Goal: Task Accomplishment & Management: Manage account settings

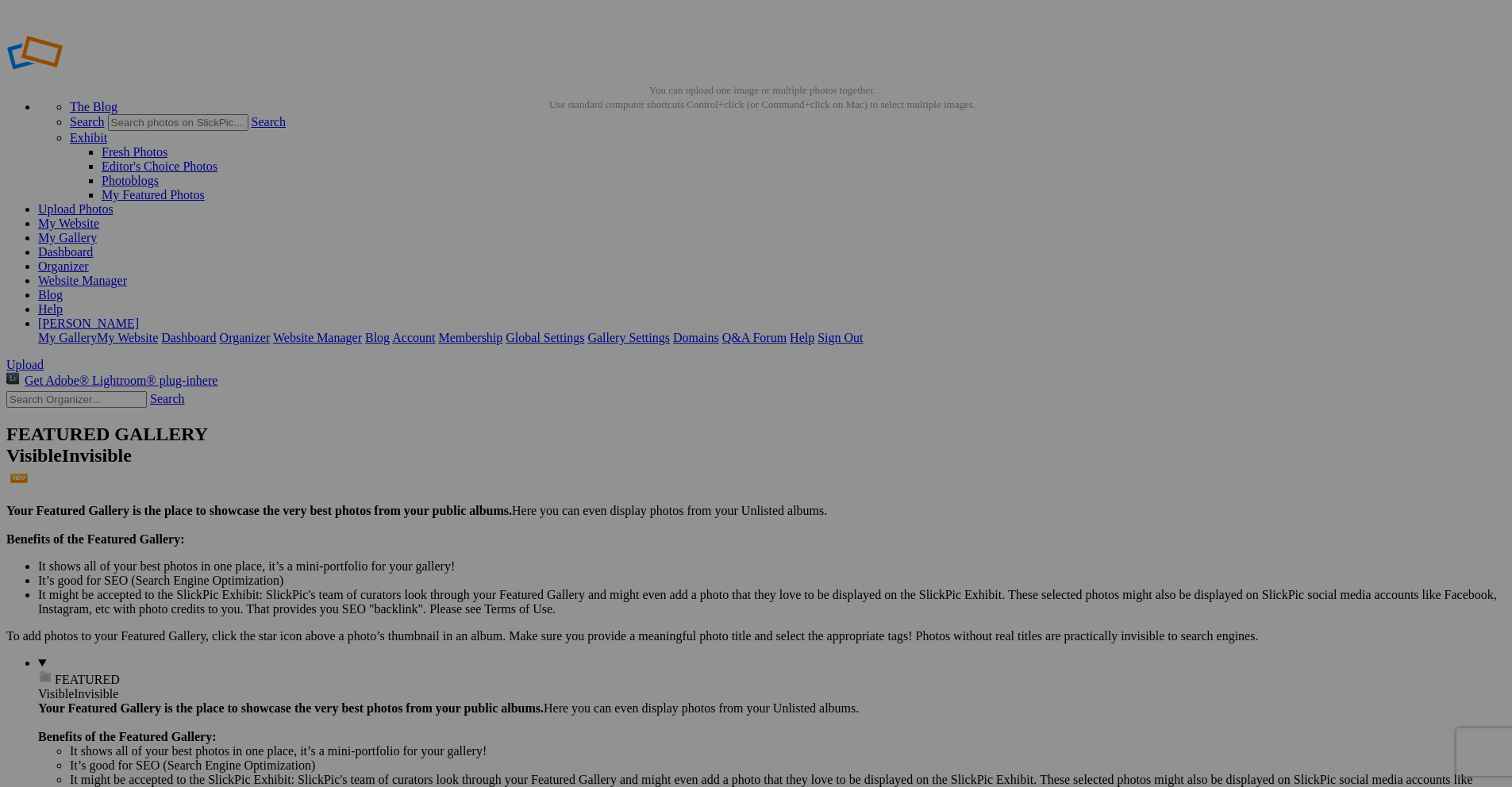
drag, startPoint x: 0, startPoint y: 0, endPoint x: 106, endPoint y: 164, distance: 195.3
drag, startPoint x: 106, startPoint y: 164, endPoint x: 193, endPoint y: 154, distance: 87.6
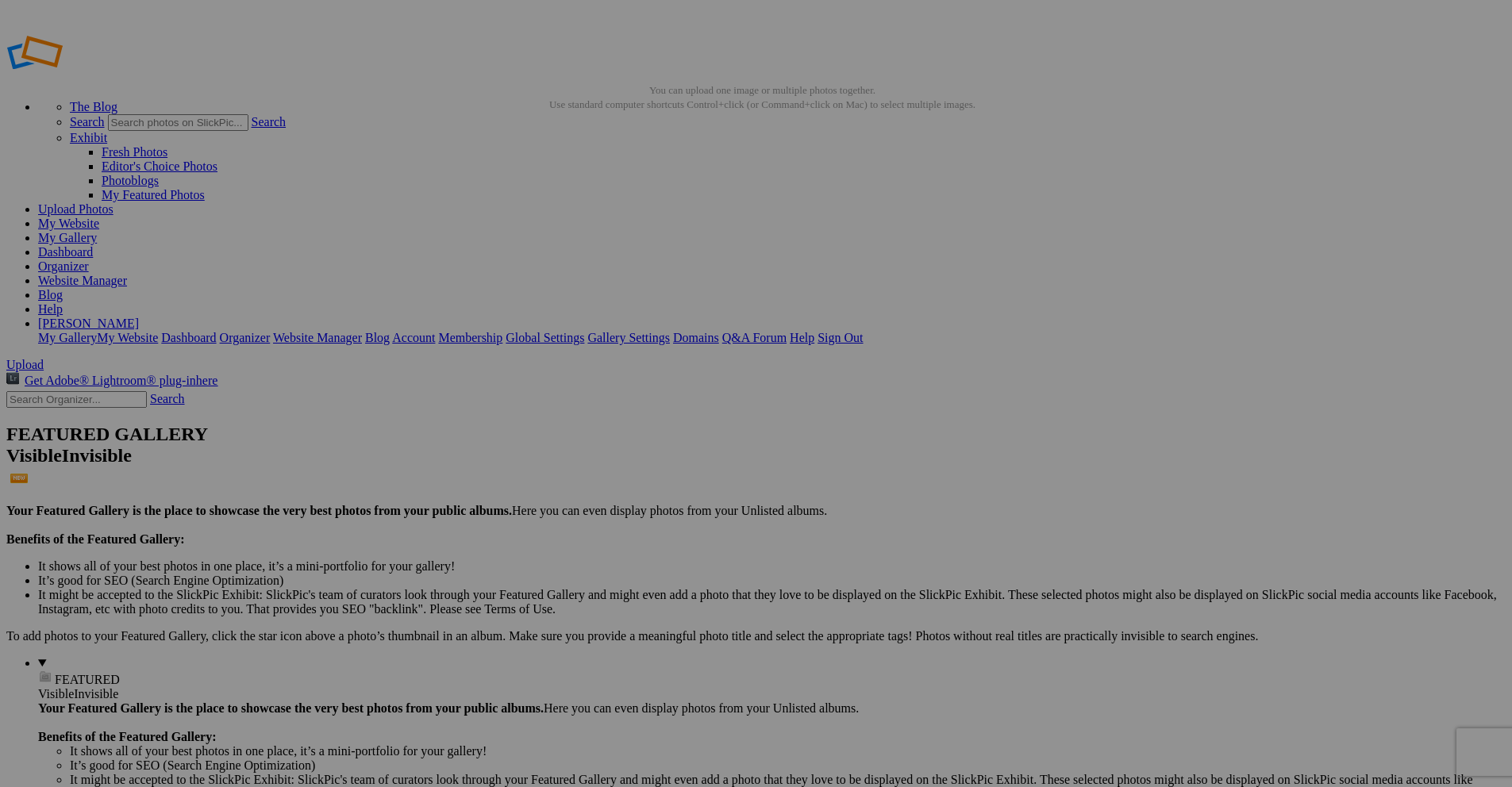
type input "Woodland"
click at [614, 473] on span "Create" at bounding box center [597, 480] width 33 height 14
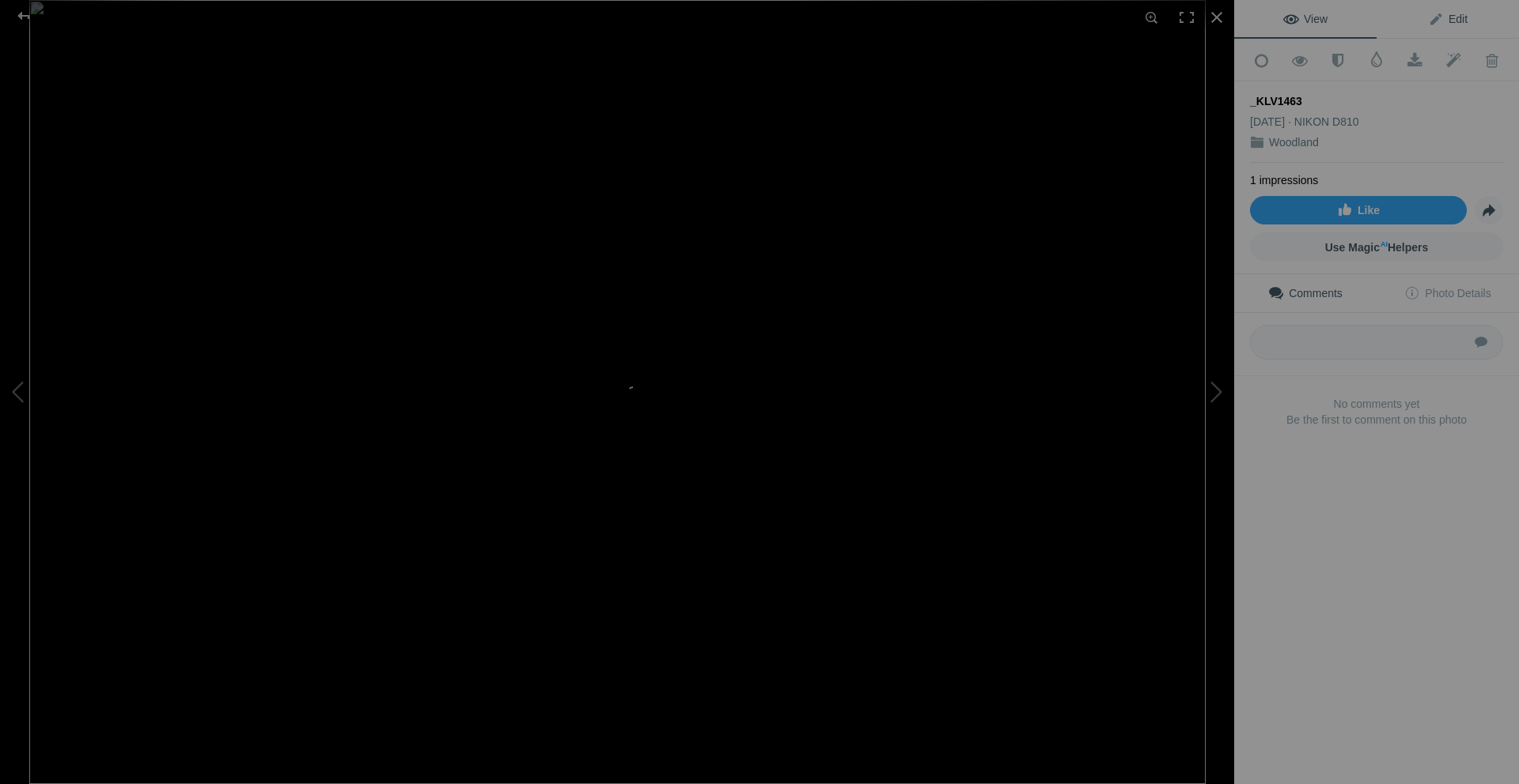
click at [1446, 18] on span "Edit" at bounding box center [1447, 19] width 40 height 13
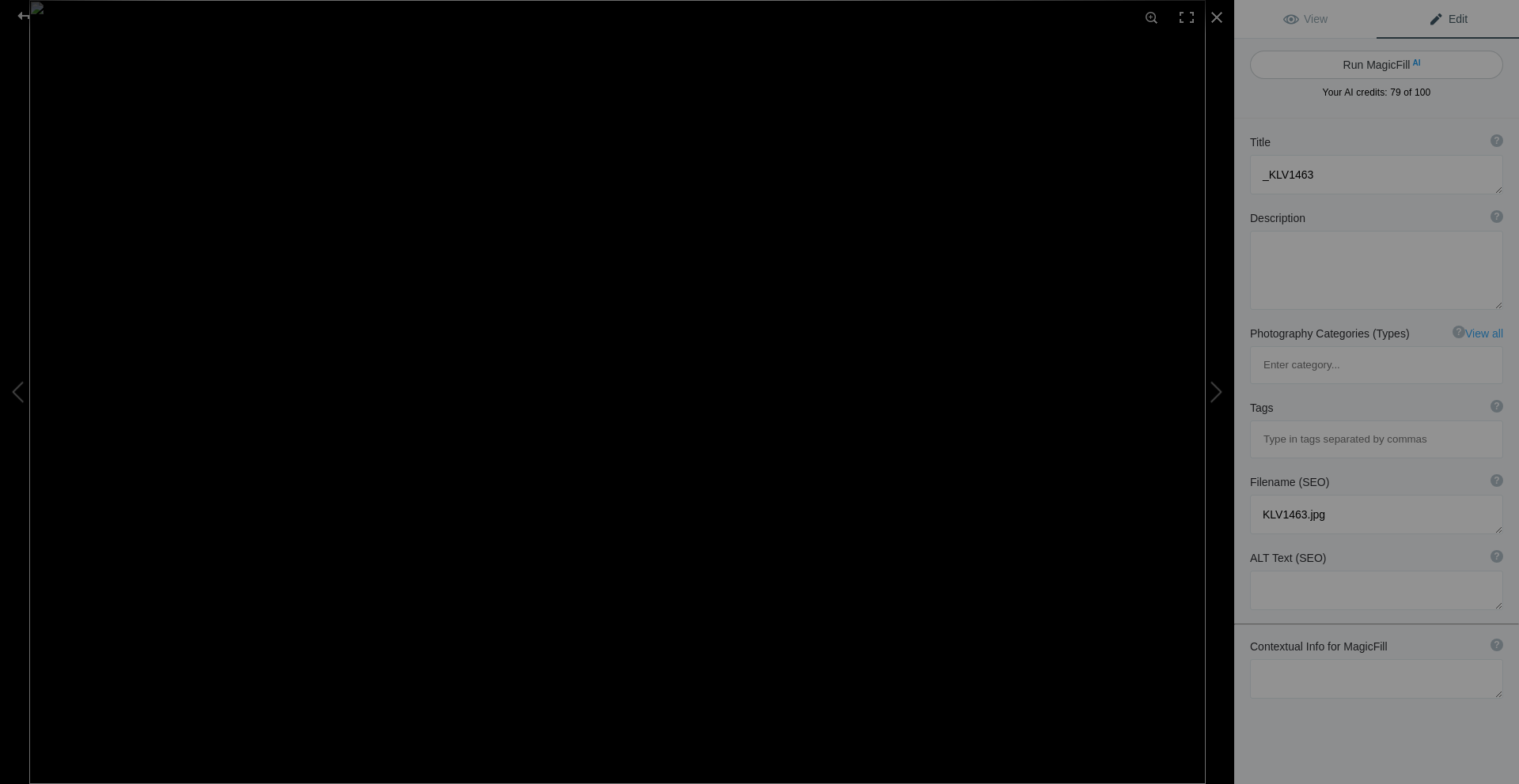
click at [1384, 65] on button "Run MagicFill AI" at bounding box center [1376, 65] width 253 height 29
type textarea "Majestic Redwood Forest with Lush Ferns"
type textarea "Immerse yourself in the serene beauty of a majestic redwood forest, where tower…"
type textarea "majestic-redwood-forest-lush-ferns.jpg"
type textarea "A vibrant redwood forest featuring lush ferns in the foreground, showcasing the…"
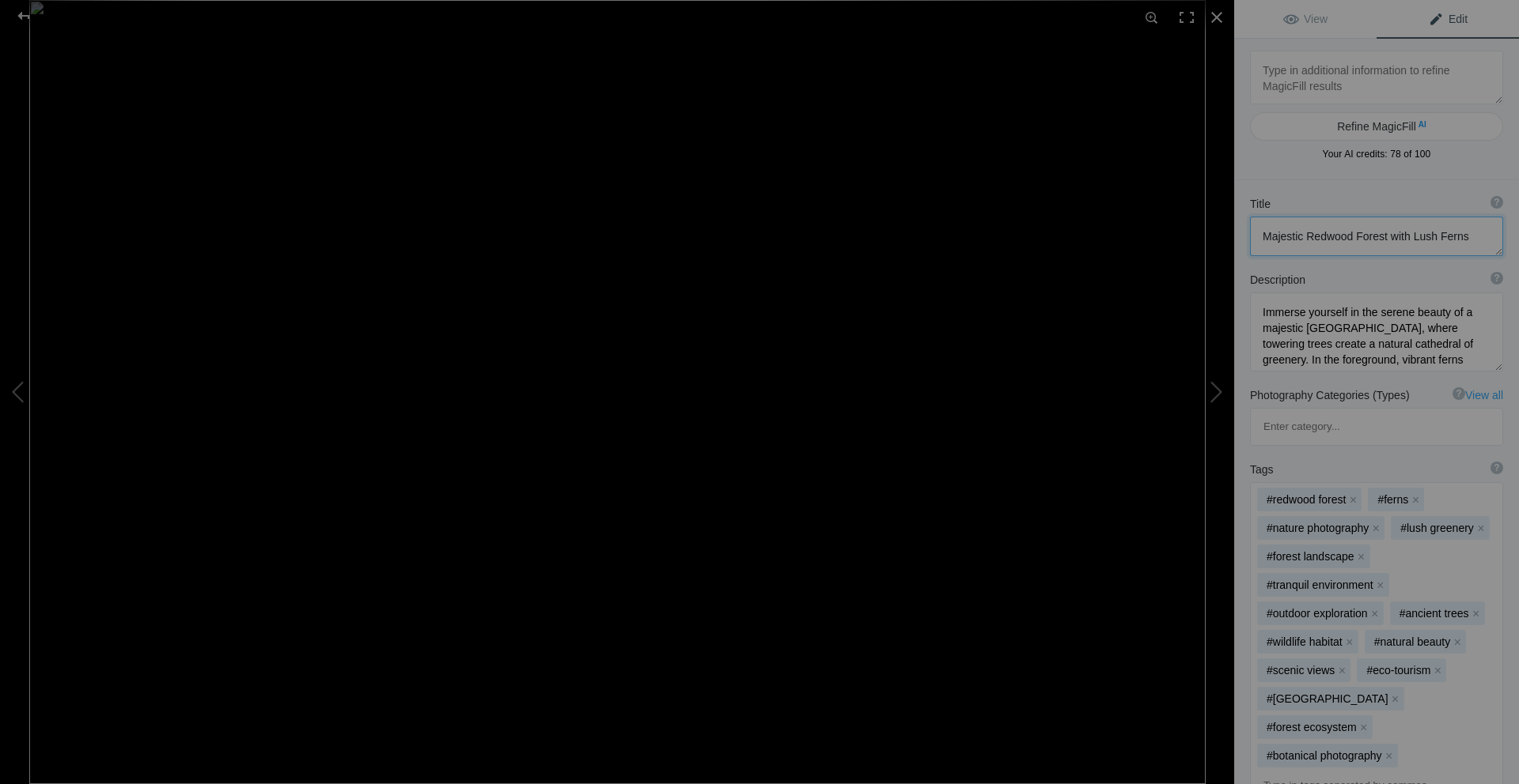
drag, startPoint x: 1350, startPoint y: 237, endPoint x: 1307, endPoint y: 236, distance: 43.0
click at [1307, 236] on textarea at bounding box center [1376, 236] width 253 height 40
type textarea "Majestic Douglas Fur Forest with Lush Ferns"
drag, startPoint x: 1302, startPoint y: 350, endPoint x: 1263, endPoint y: 345, distance: 39.3
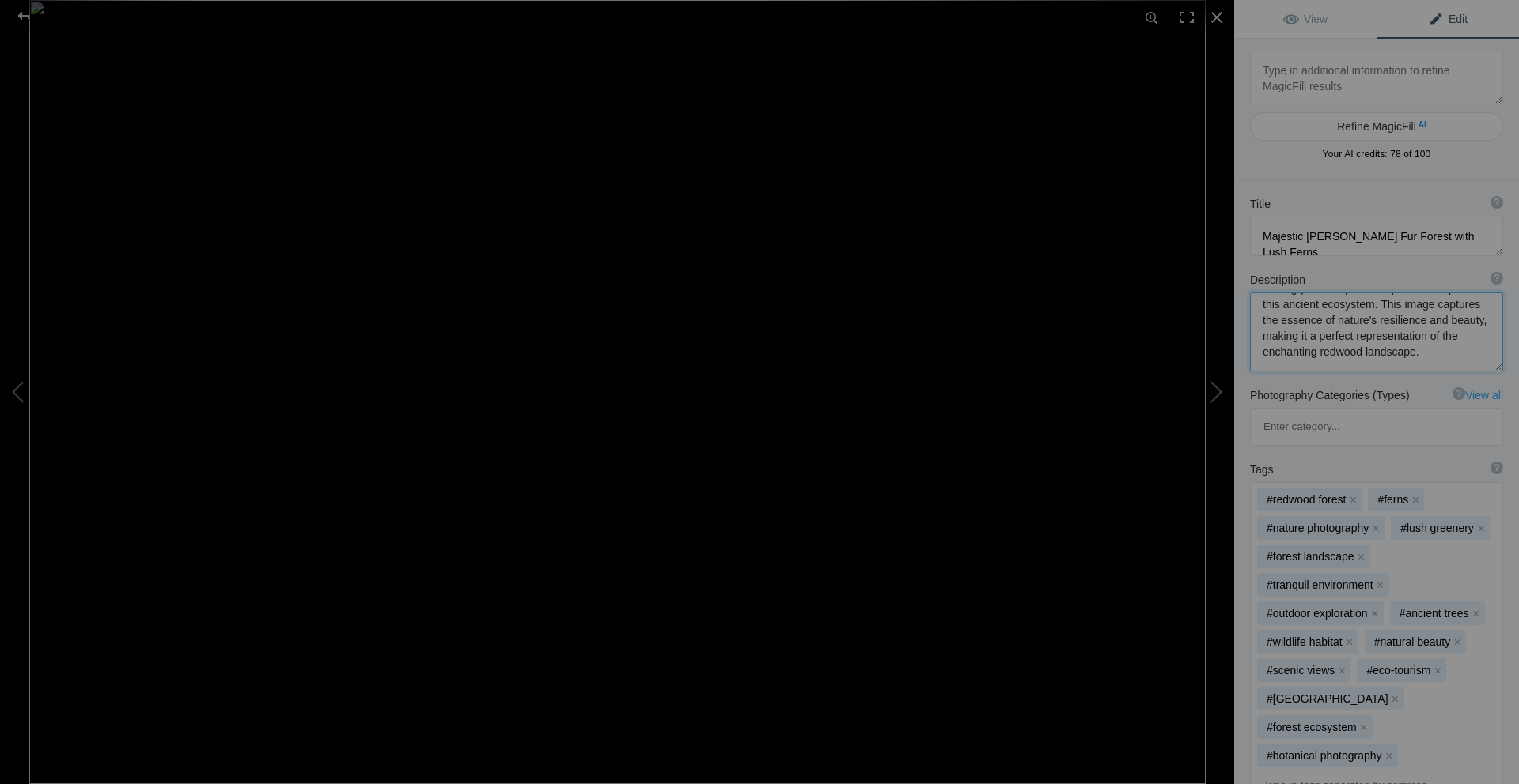
click at [1263, 345] on textarea at bounding box center [1376, 332] width 253 height 79
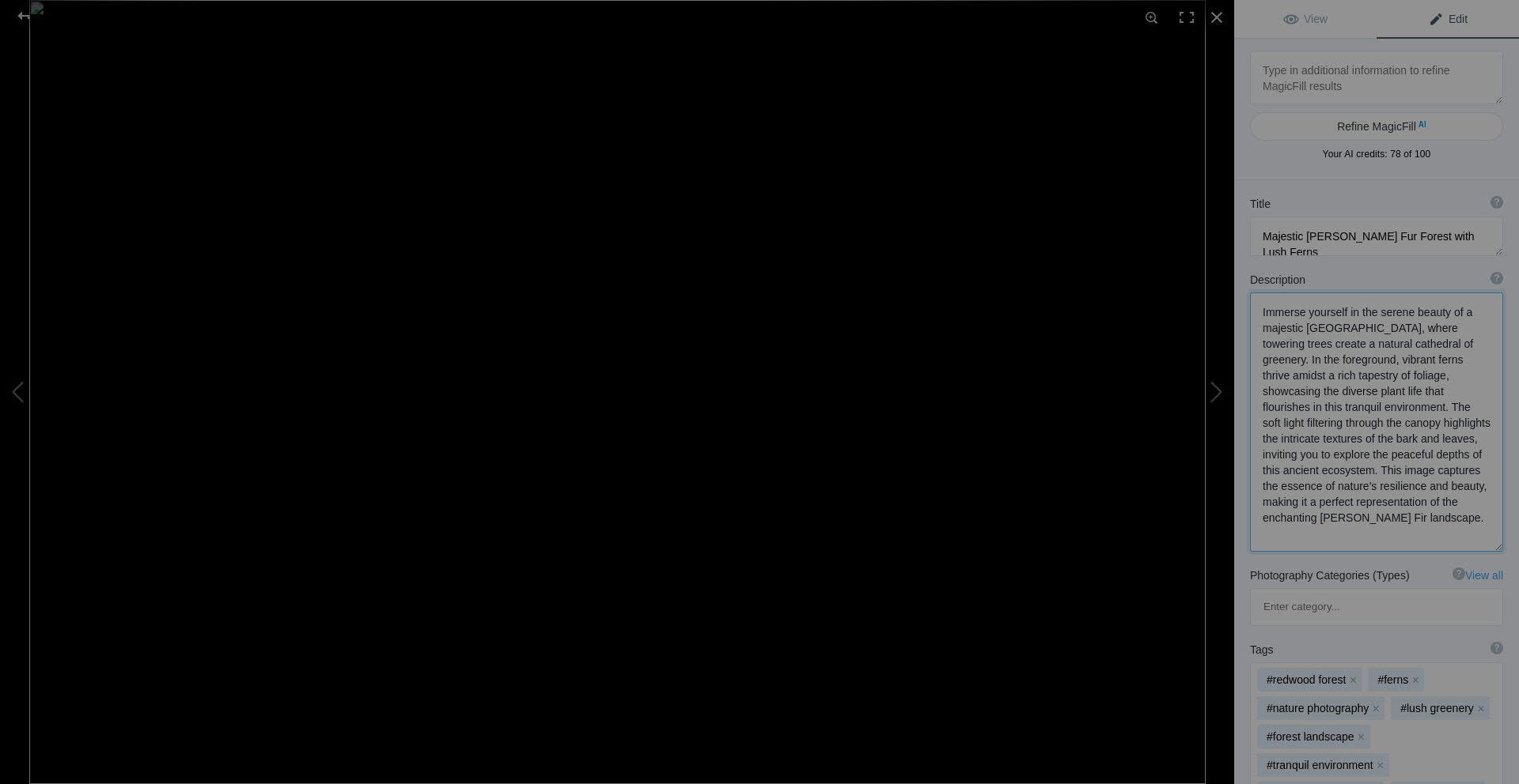
scroll to position [0, 0]
drag, startPoint x: 1346, startPoint y: 329, endPoint x: 1304, endPoint y: 327, distance: 42.0
click at [1304, 327] on textarea at bounding box center [1376, 422] width 253 height 260
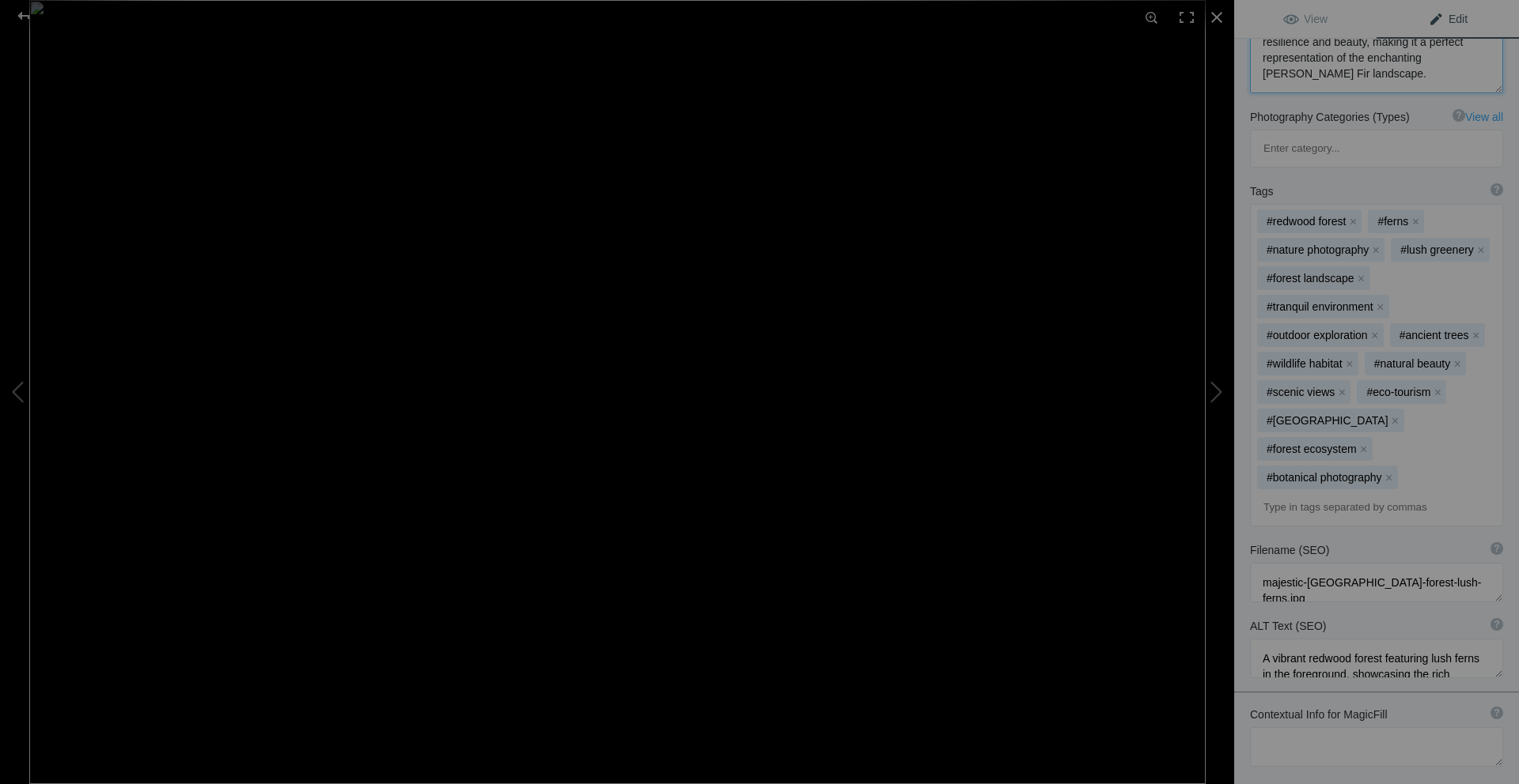
scroll to position [512, 0]
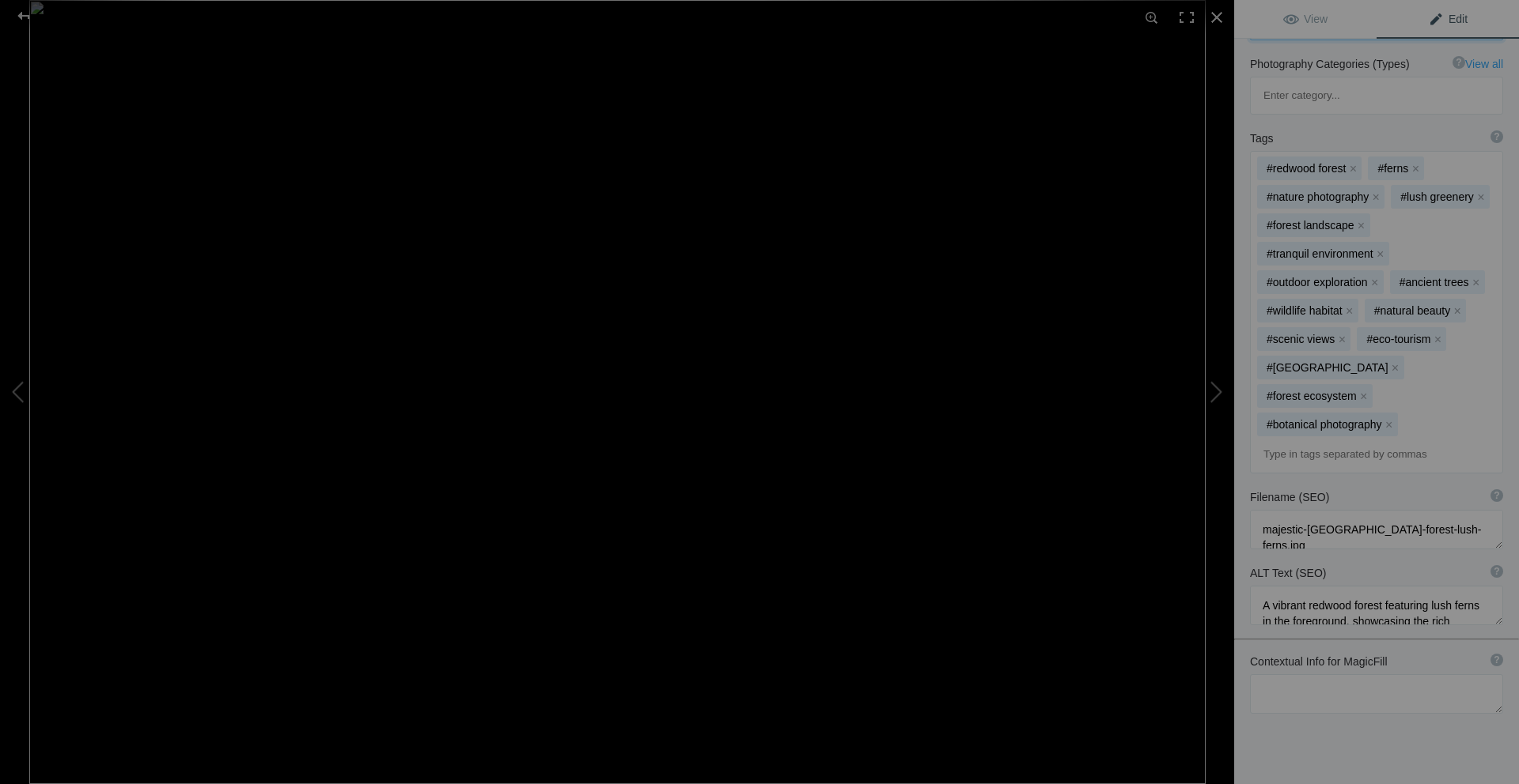
type textarea "Immerse yourself in the serene beauty of a majestic Douglas Fir forest, where t…"
drag, startPoint x: 1349, startPoint y: 456, endPoint x: 1308, endPoint y: 457, distance: 41.0
click at [1308, 510] on textarea at bounding box center [1376, 529] width 253 height 40
type textarea "majestic-douglas-fir-forest-lush-ferns.jpg"
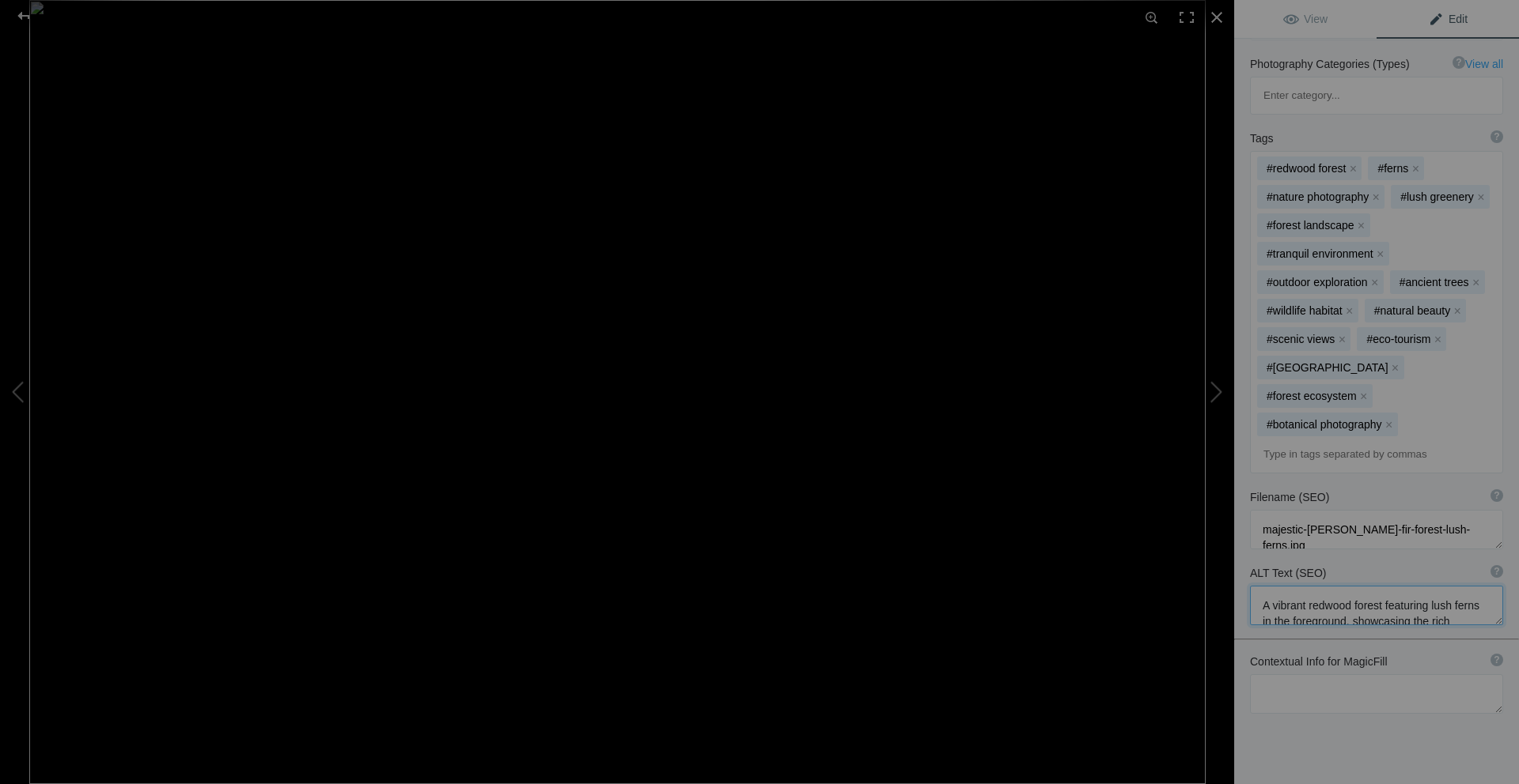
drag, startPoint x: 1349, startPoint y: 533, endPoint x: 1307, endPoint y: 532, distance: 42.0
click at [1307, 586] on textarea at bounding box center [1376, 606] width 253 height 40
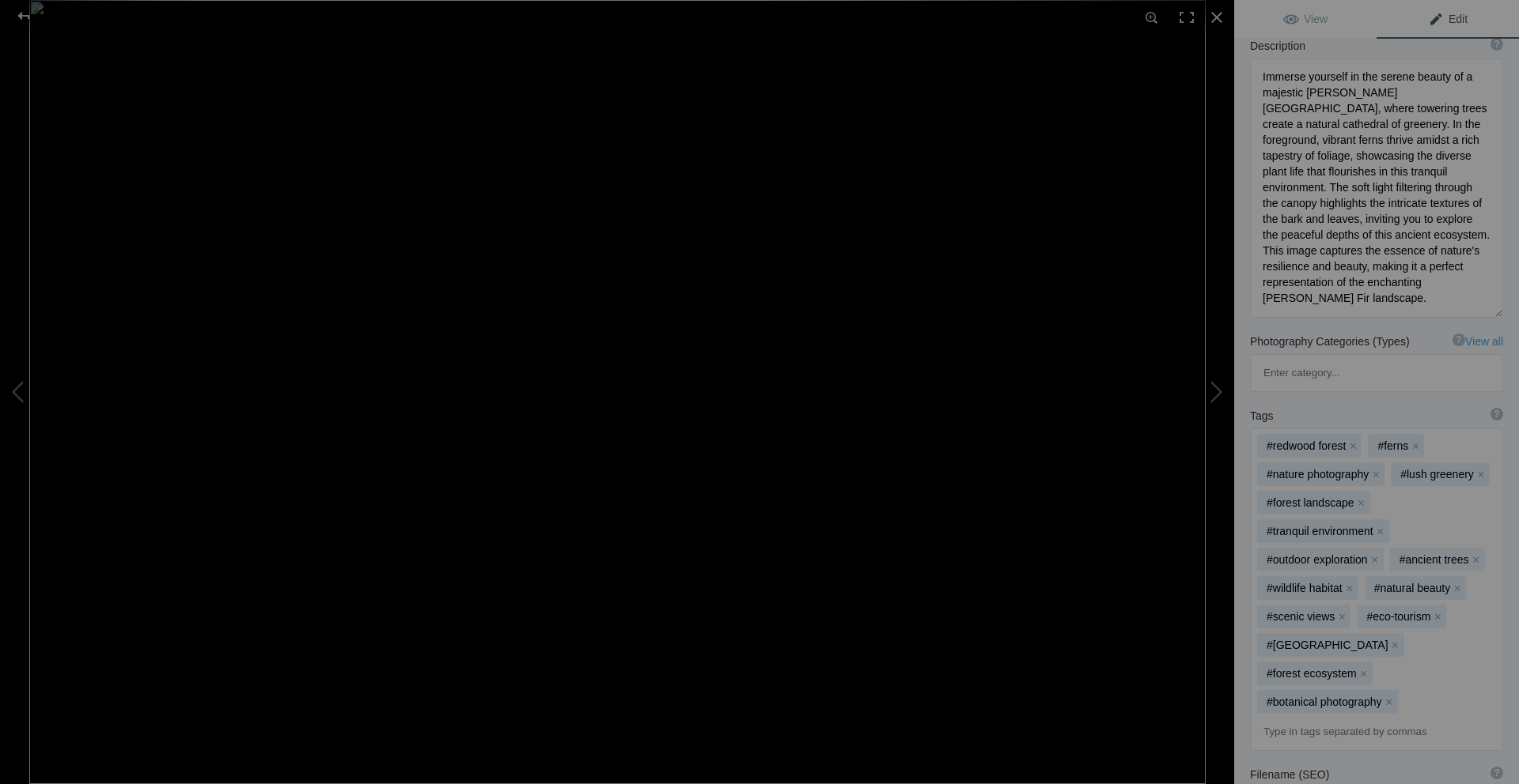
scroll to position [162, 0]
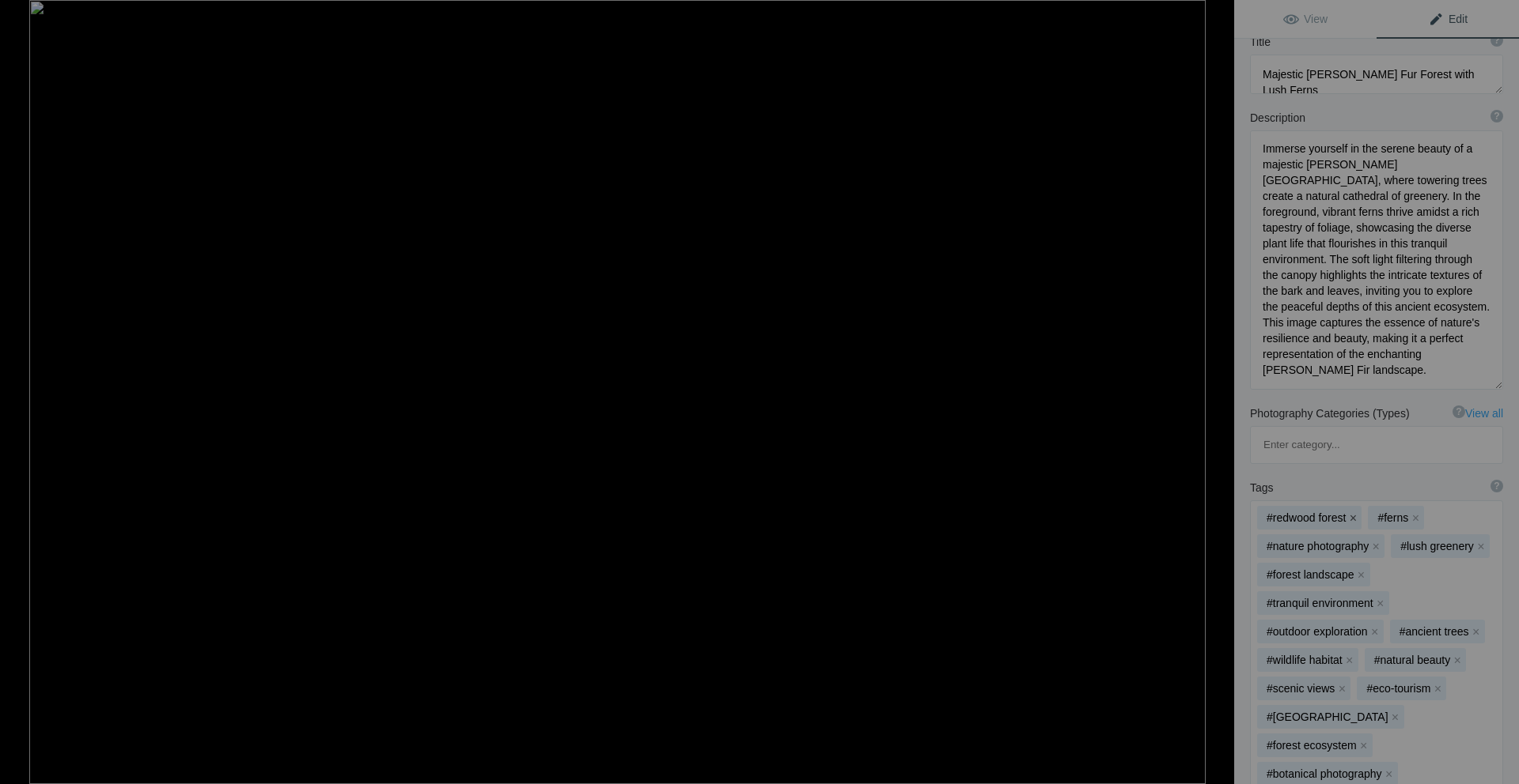
type textarea "A vibrant Douglas Fir forest featuring lush ferns in the foreground, showcasing…"
click at [1350, 513] on button "x" at bounding box center [1352, 518] width 11 height 11
click at [1318, 761] on input at bounding box center [1376, 776] width 236 height 29
type input "#douglas fir forest"
click at [1419, 761] on input "#douglas fir forest" at bounding box center [1376, 776] width 236 height 29
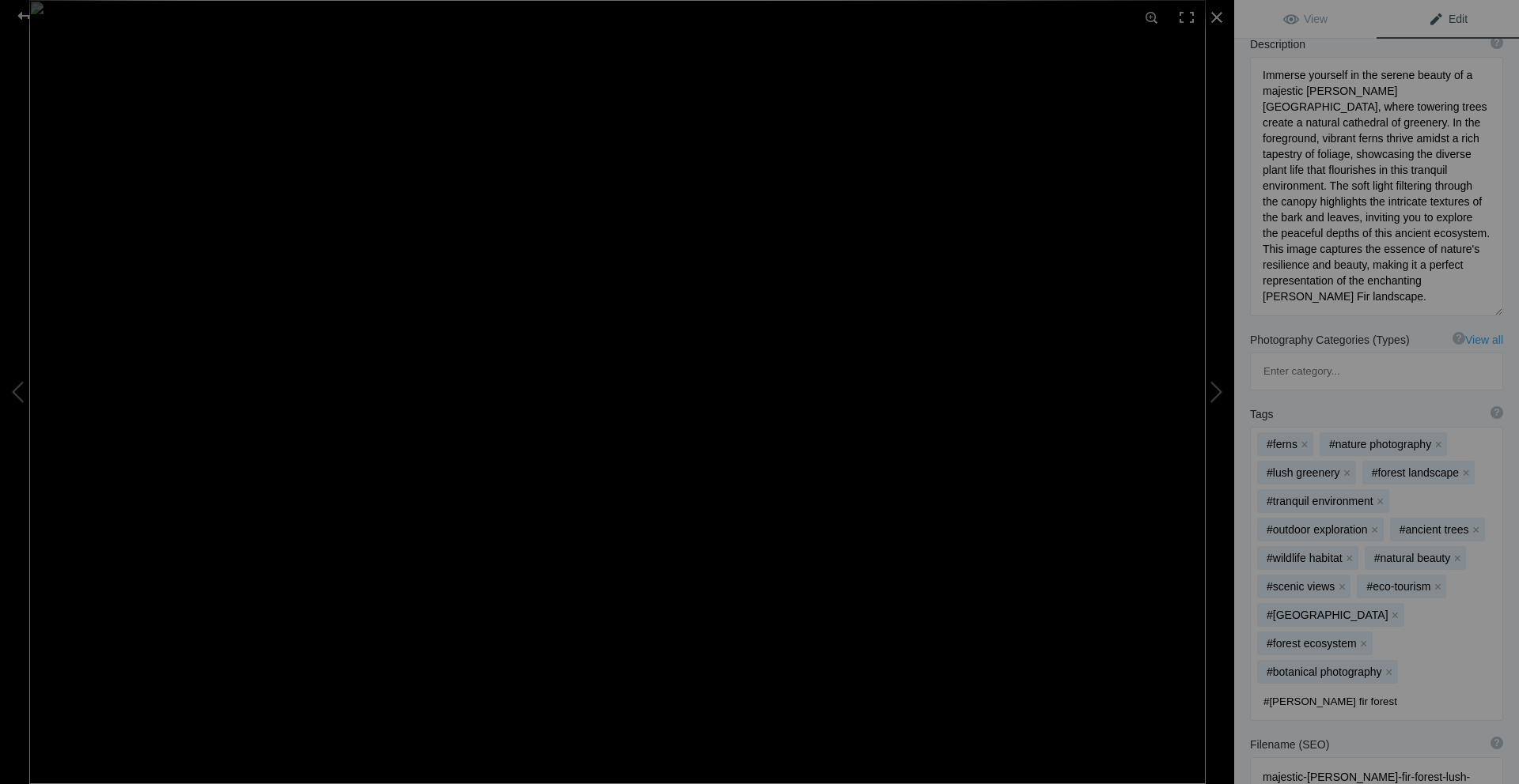
scroll to position [321, 0]
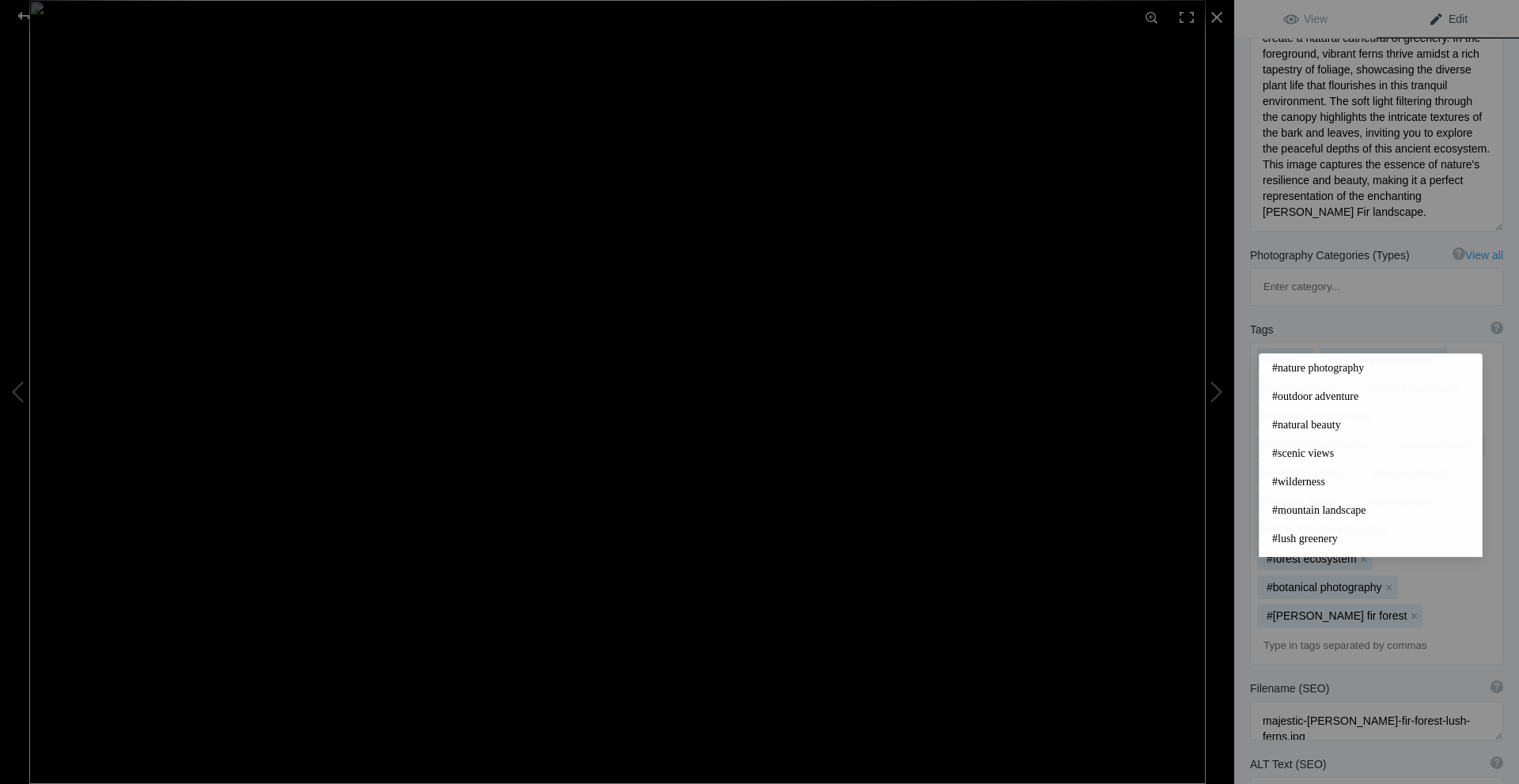
click at [1407, 681] on div "Filename (SEO) ? Choose a clear, descriptive filename that accurately represent…" at bounding box center [1376, 688] width 253 height 16
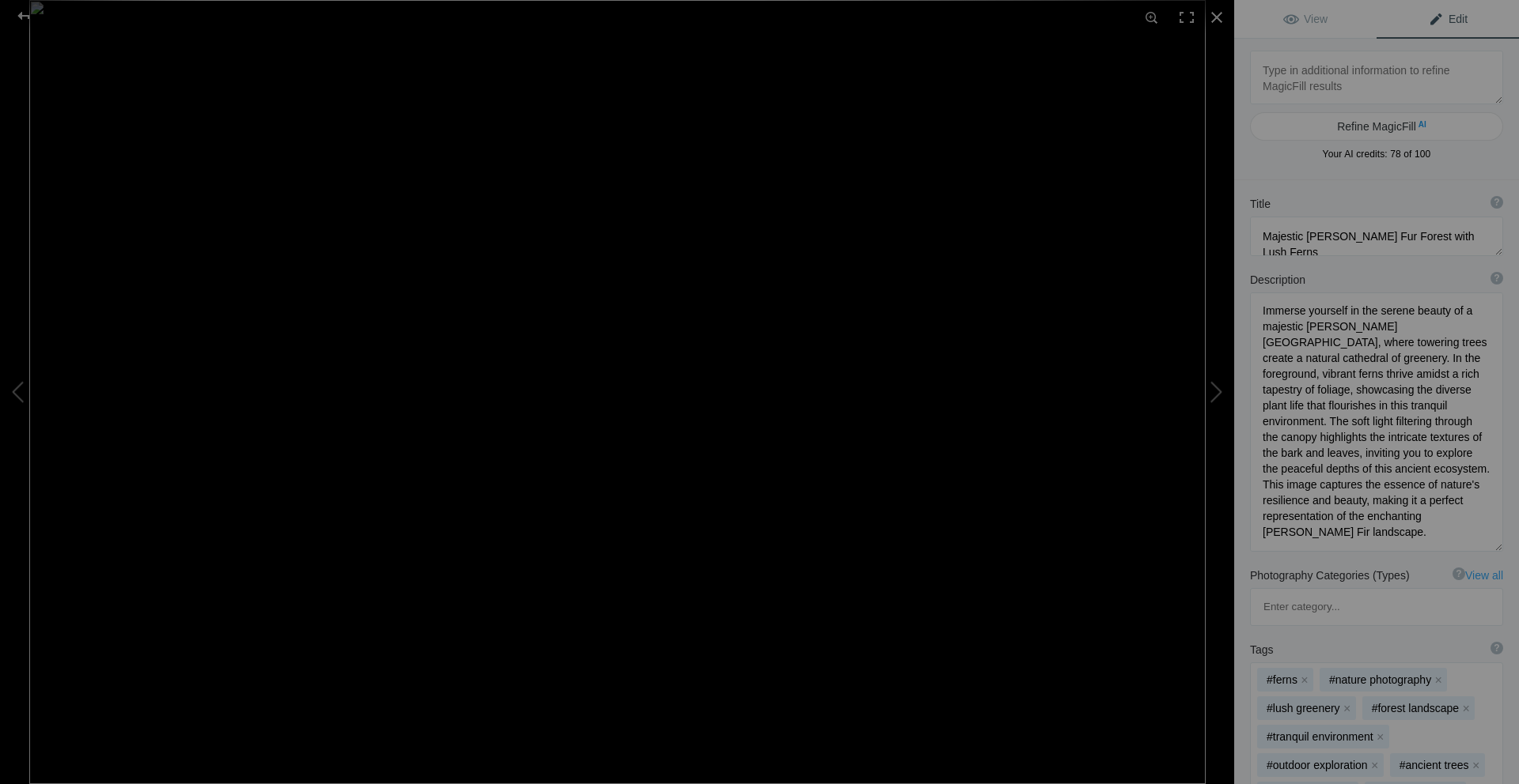
scroll to position [0, 0]
drag, startPoint x: 1395, startPoint y: 234, endPoint x: 1266, endPoint y: 230, distance: 129.1
click at [1266, 230] on textarea at bounding box center [1376, 236] width 253 height 40
click at [28, 19] on div at bounding box center [23, 15] width 57 height 31
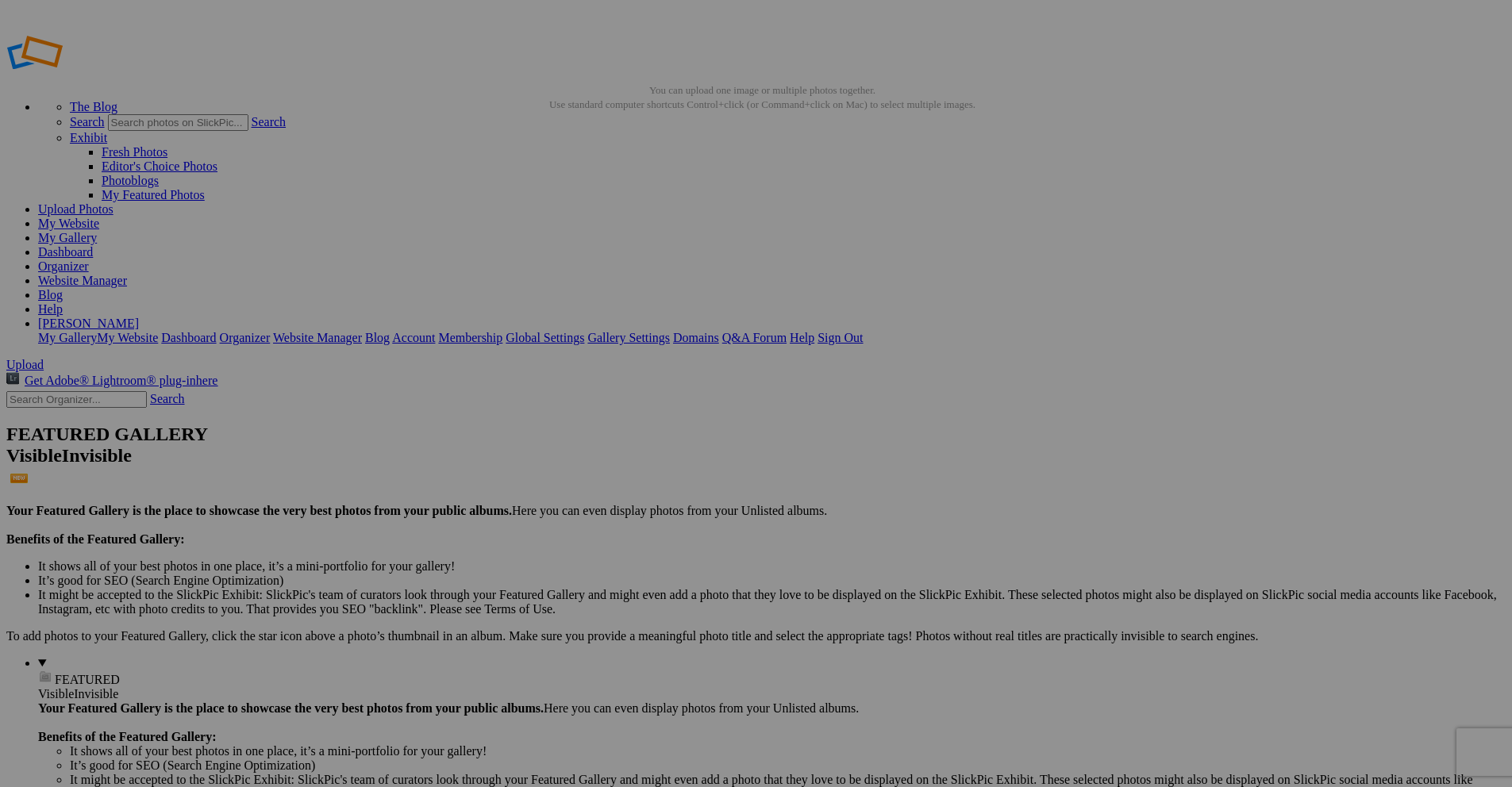
drag, startPoint x: 468, startPoint y: 290, endPoint x: 419, endPoint y: 285, distance: 49.3
paste input "Majestic Douglas Fur Forest"
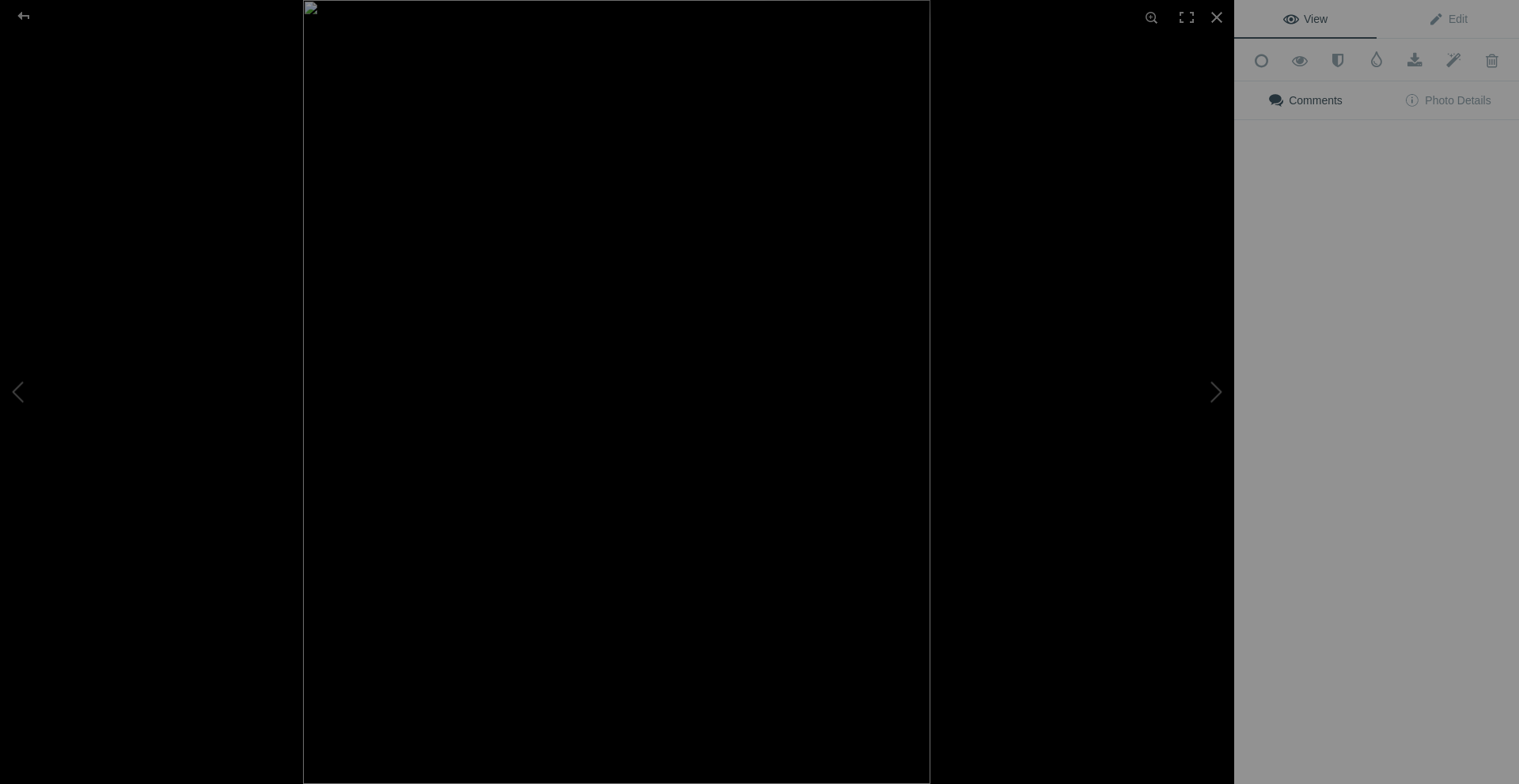
type input "Majestic Douglas Fur Forest"
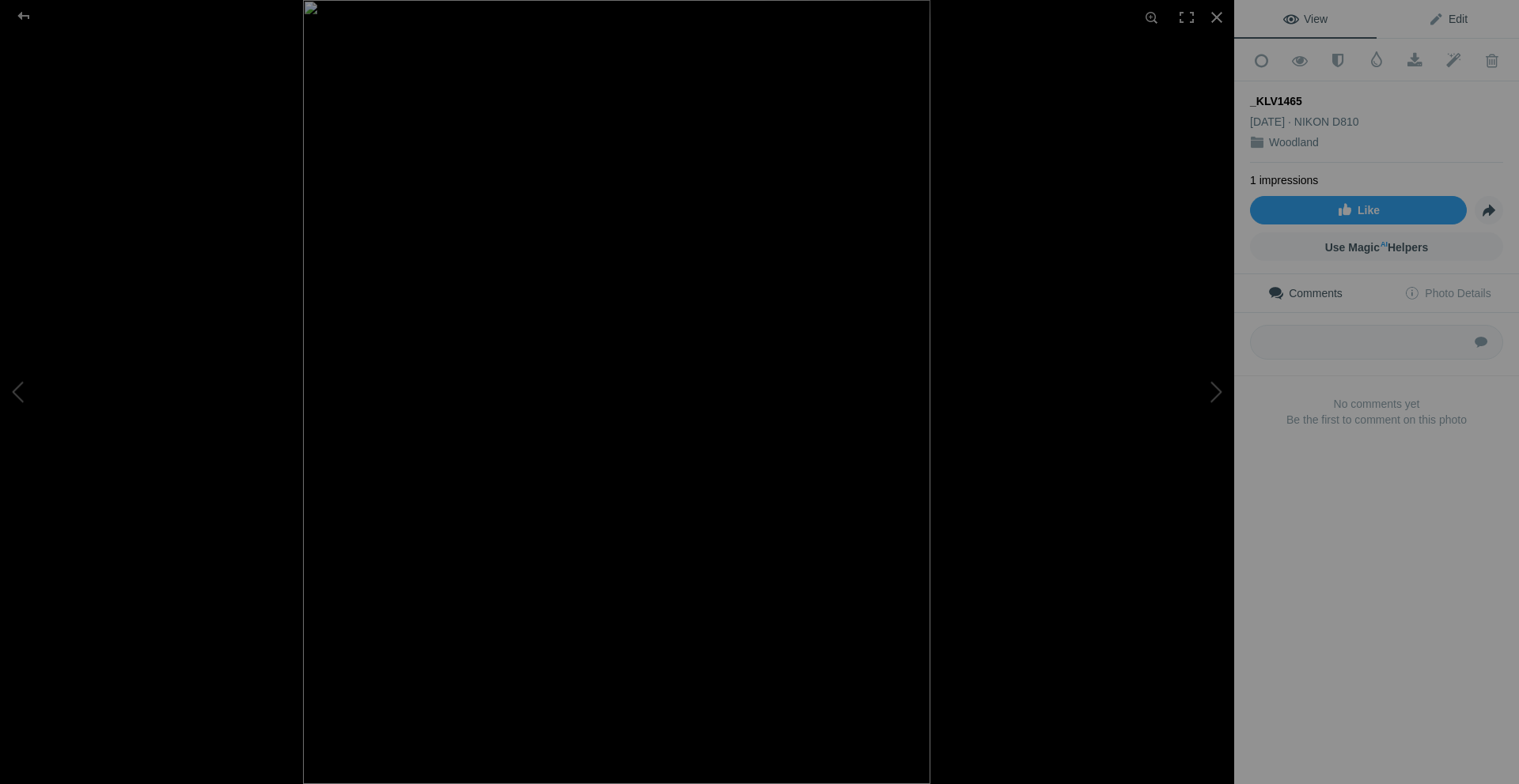
click at [1461, 23] on link "Edit" at bounding box center [1447, 19] width 142 height 38
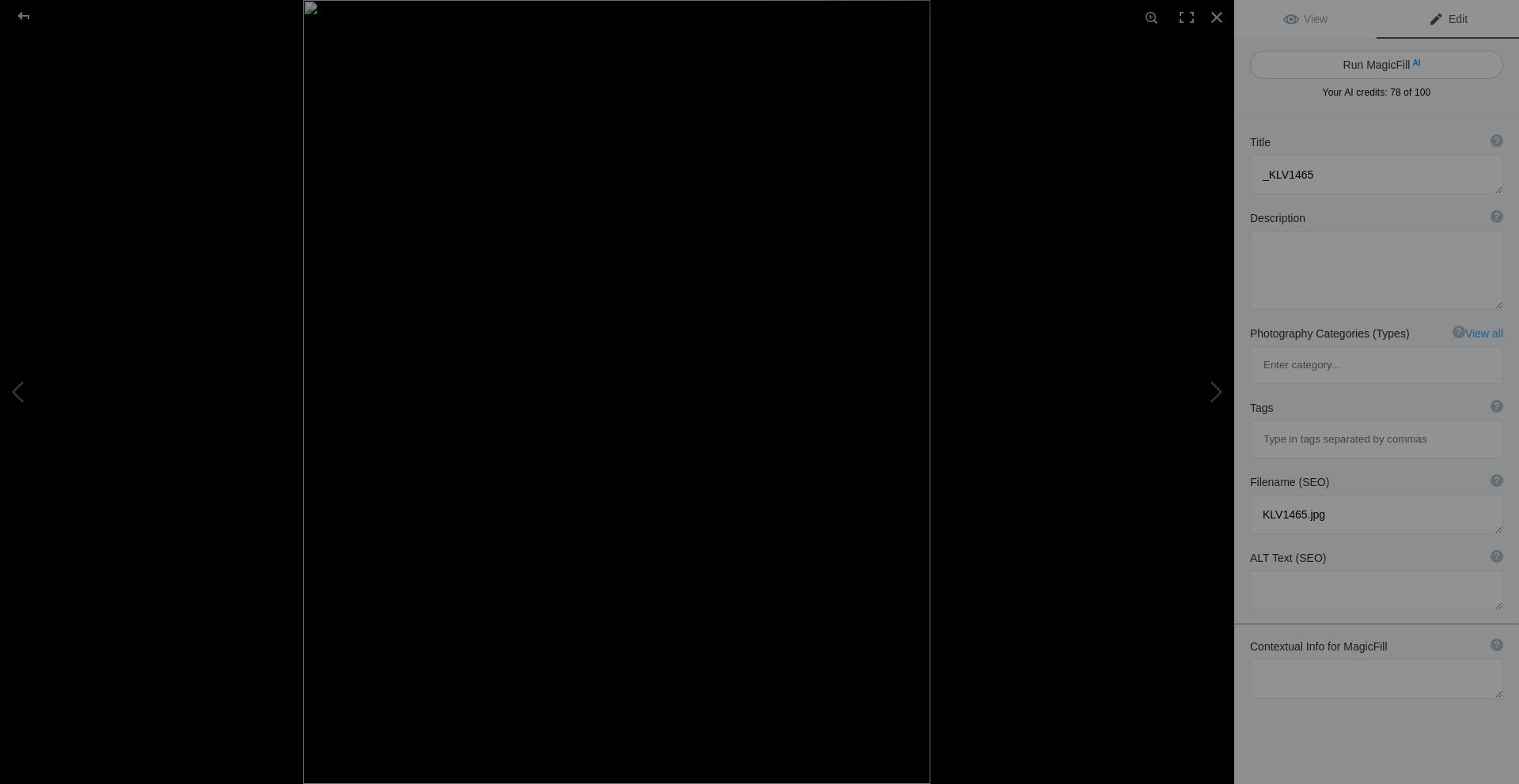
click at [1372, 61] on button "Run MagicFill AI" at bounding box center [1376, 65] width 253 height 29
type textarea "Enchanted Forest with Lush Greenery and Sunlight"
type textarea "Step into a serene woodland scene where towering trees draped in vibrant green …"
type textarea "enchanted-forest-lush-greenery-sunlight.jpg"
type textarea "A serene forest scene featuring tall moss-covered trees with sunlight filtering…"
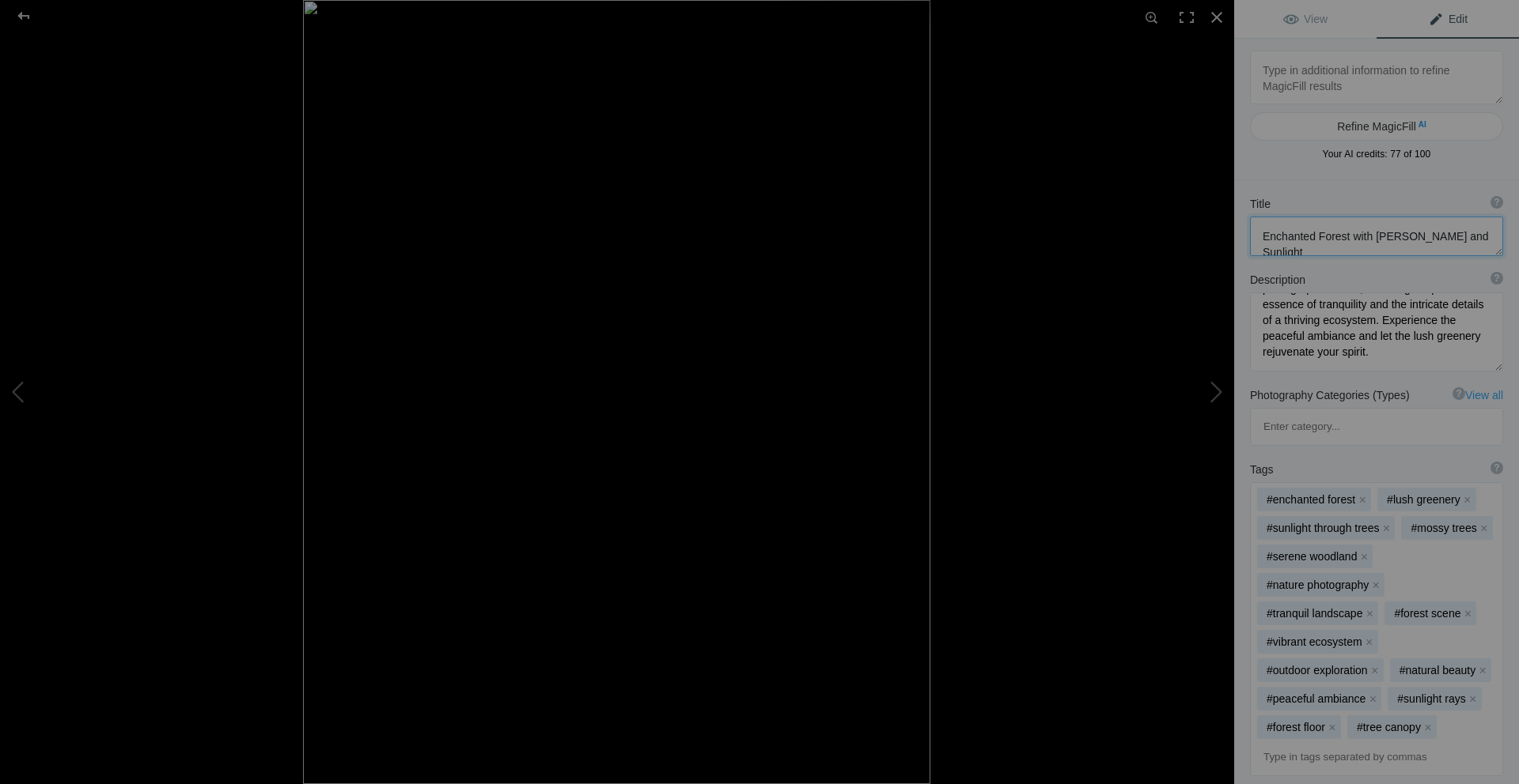
drag, startPoint x: 1312, startPoint y: 252, endPoint x: 1258, endPoint y: 236, distance: 56.3
click at [1258, 236] on textarea at bounding box center [1376, 236] width 253 height 40
type textarea "Nature's Tapestry"
drag, startPoint x: 1355, startPoint y: 236, endPoint x: 1260, endPoint y: 233, distance: 95.0
click at [1260, 233] on textarea at bounding box center [1376, 236] width 253 height 40
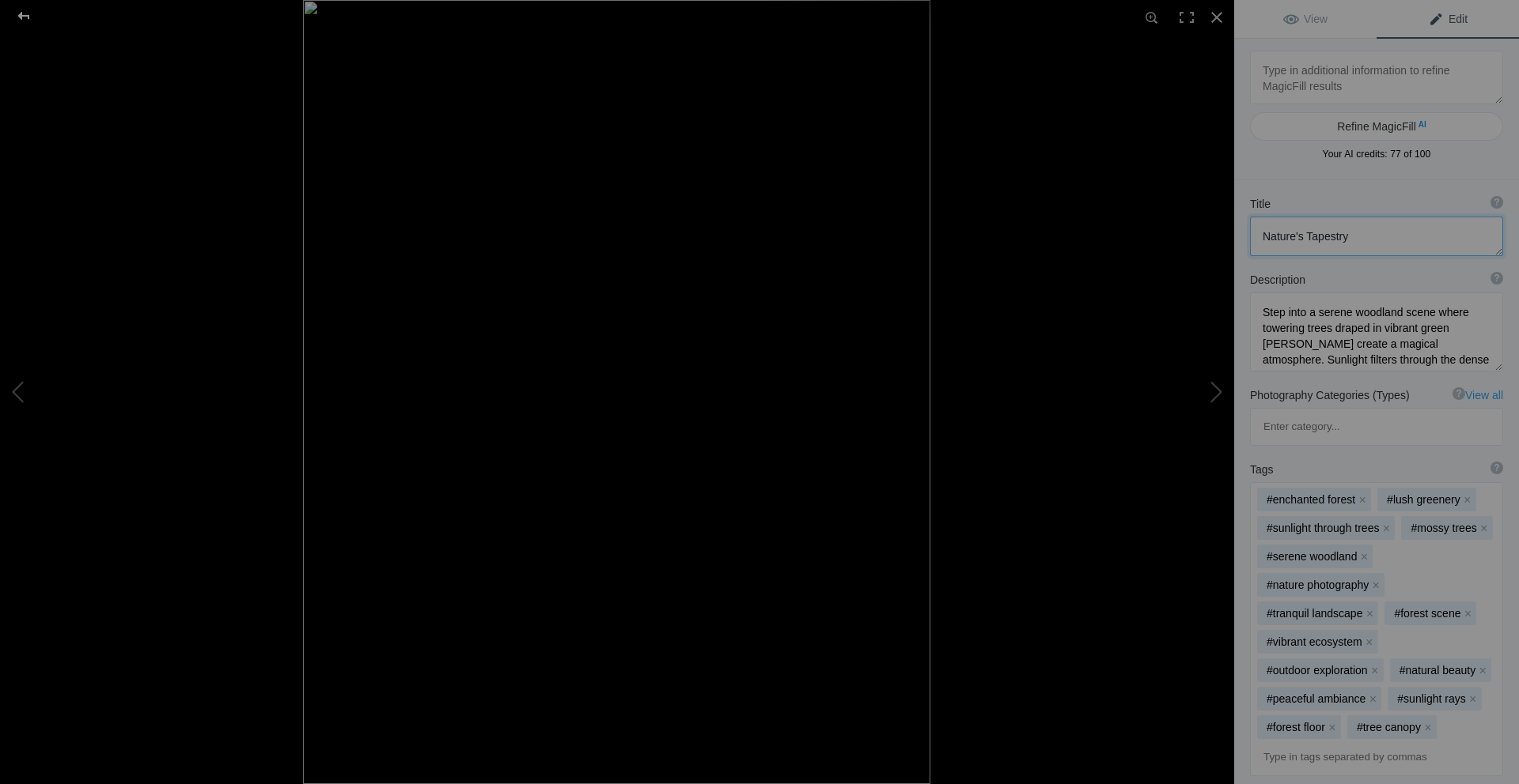
click at [30, 20] on div at bounding box center [23, 15] width 57 height 31
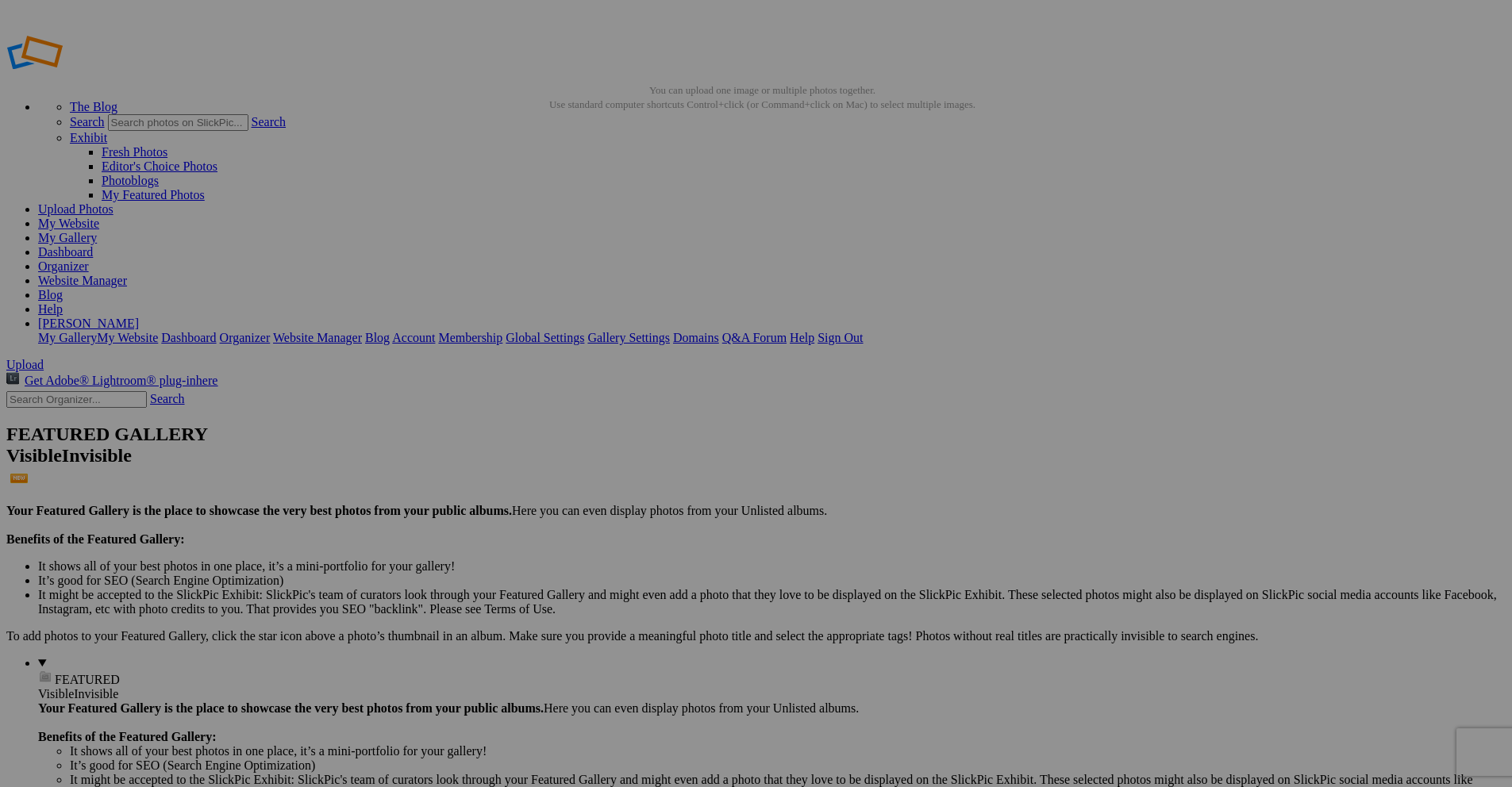
drag, startPoint x: 624, startPoint y: 310, endPoint x: 561, endPoint y: 310, distance: 63.0
paste input "Nature's Tapestry"
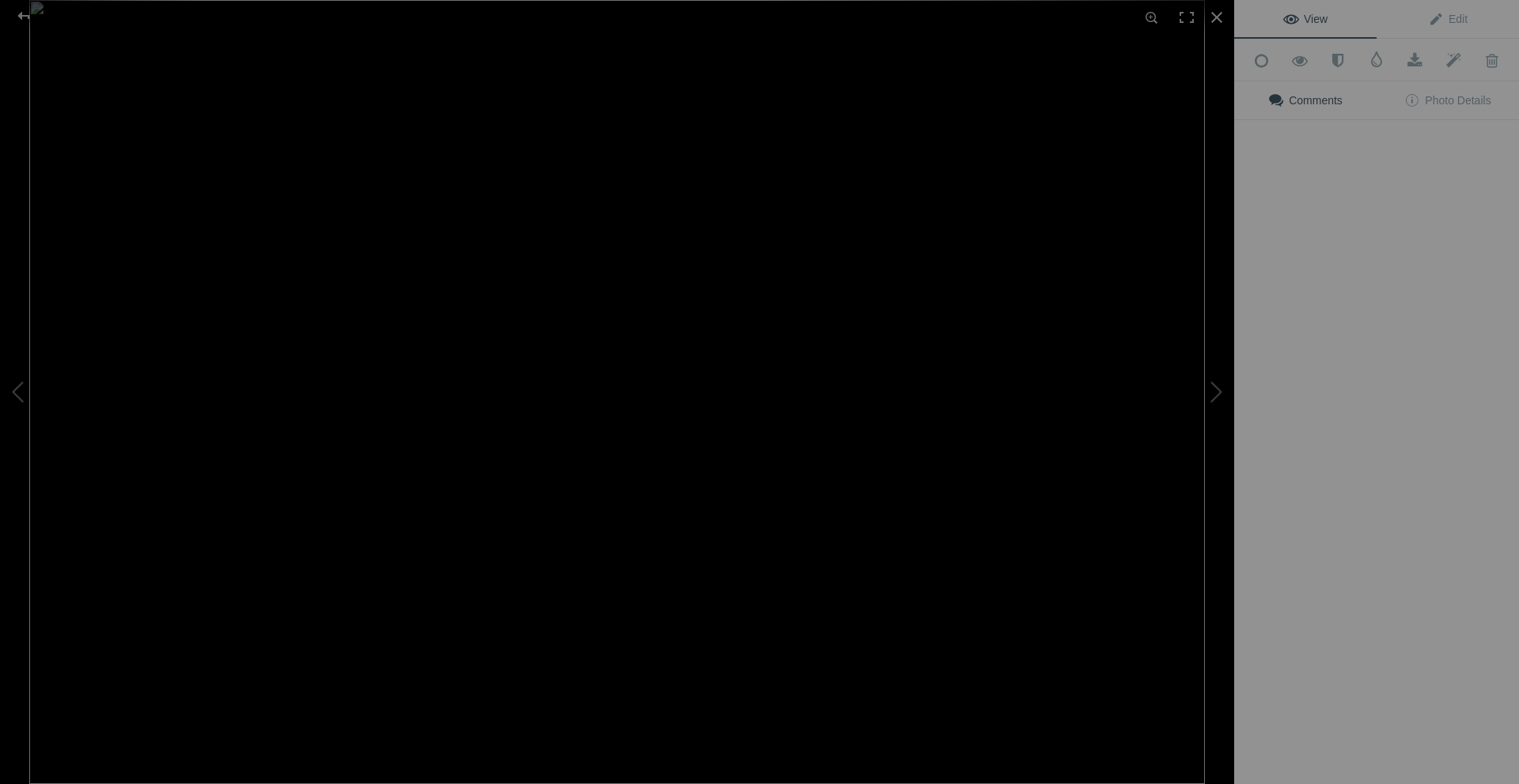
type input "Nature's Tapestry"
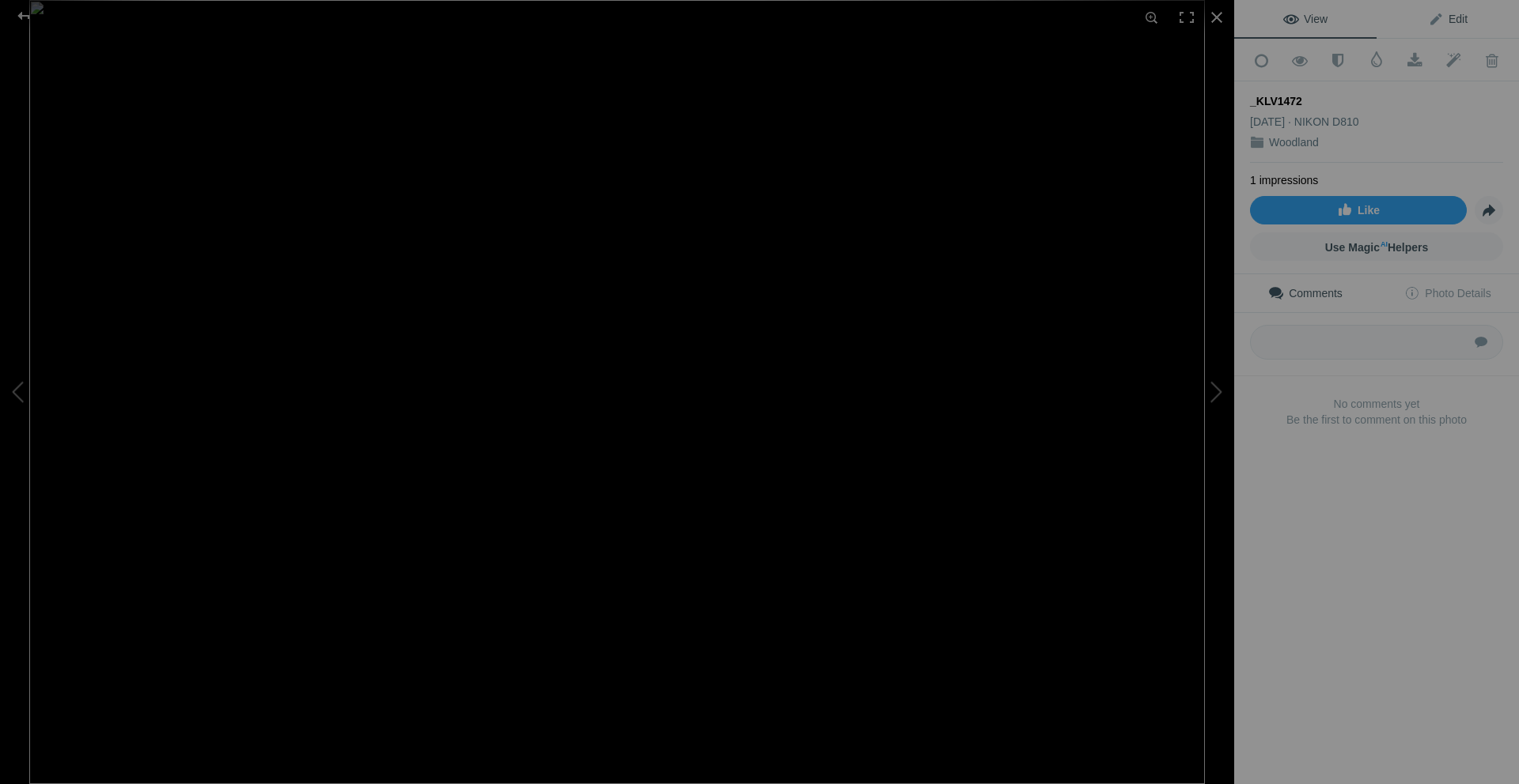
click at [1441, 14] on span "Edit" at bounding box center [1447, 19] width 40 height 13
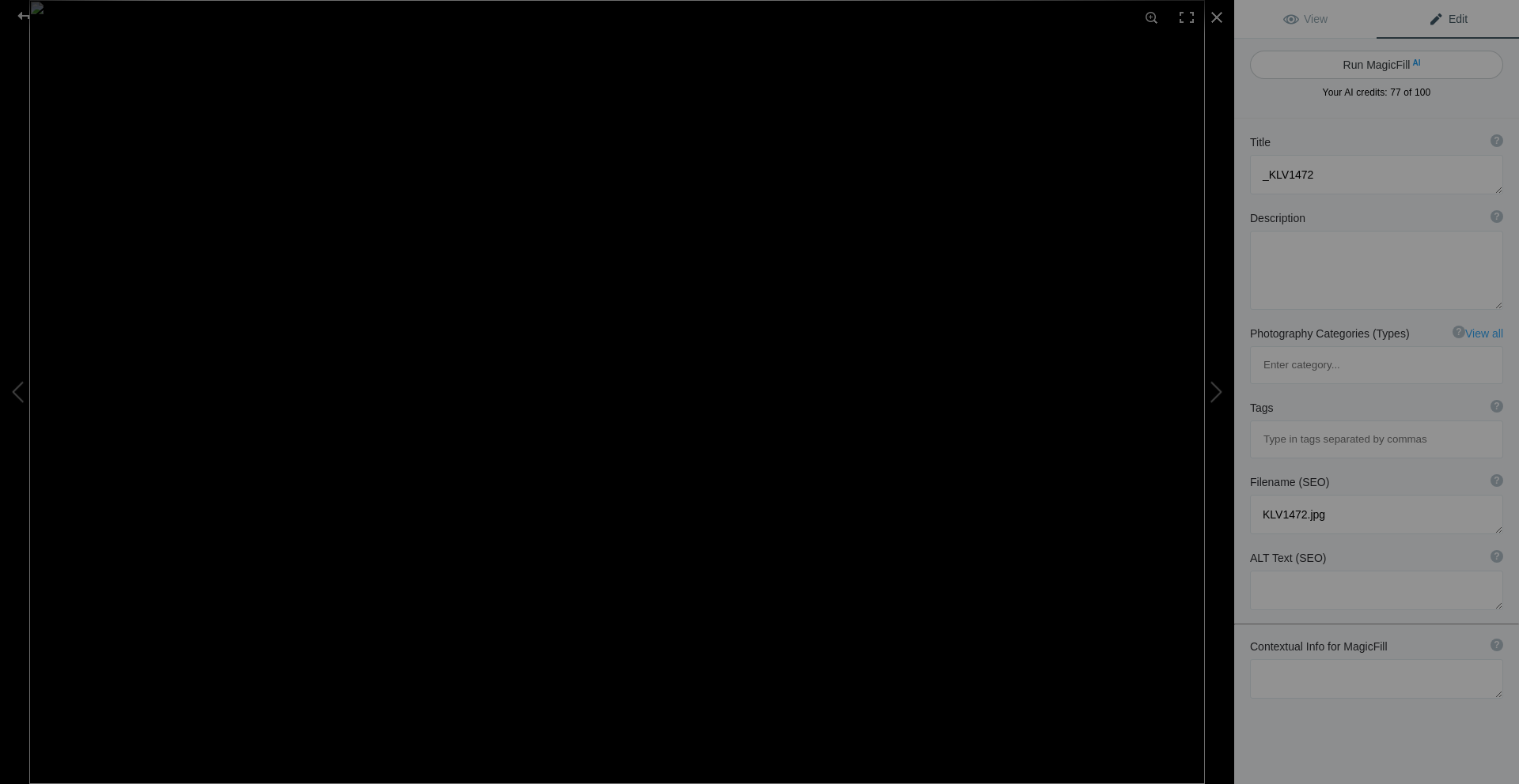
click at [1374, 62] on button "Run MagicFill AI" at bounding box center [1376, 65] width 253 height 29
type textarea "Lush Green Ferns Against Ancient Tree Bark"
type textarea "This captivating image showcases a vibrant green fern illuminated by soft sunli…"
type textarea "lush-green-ferns-ancient-tree-bark.jpg"
type textarea "A vibrant green fern illuminated by sunlight, set against the moss-covered bark…"
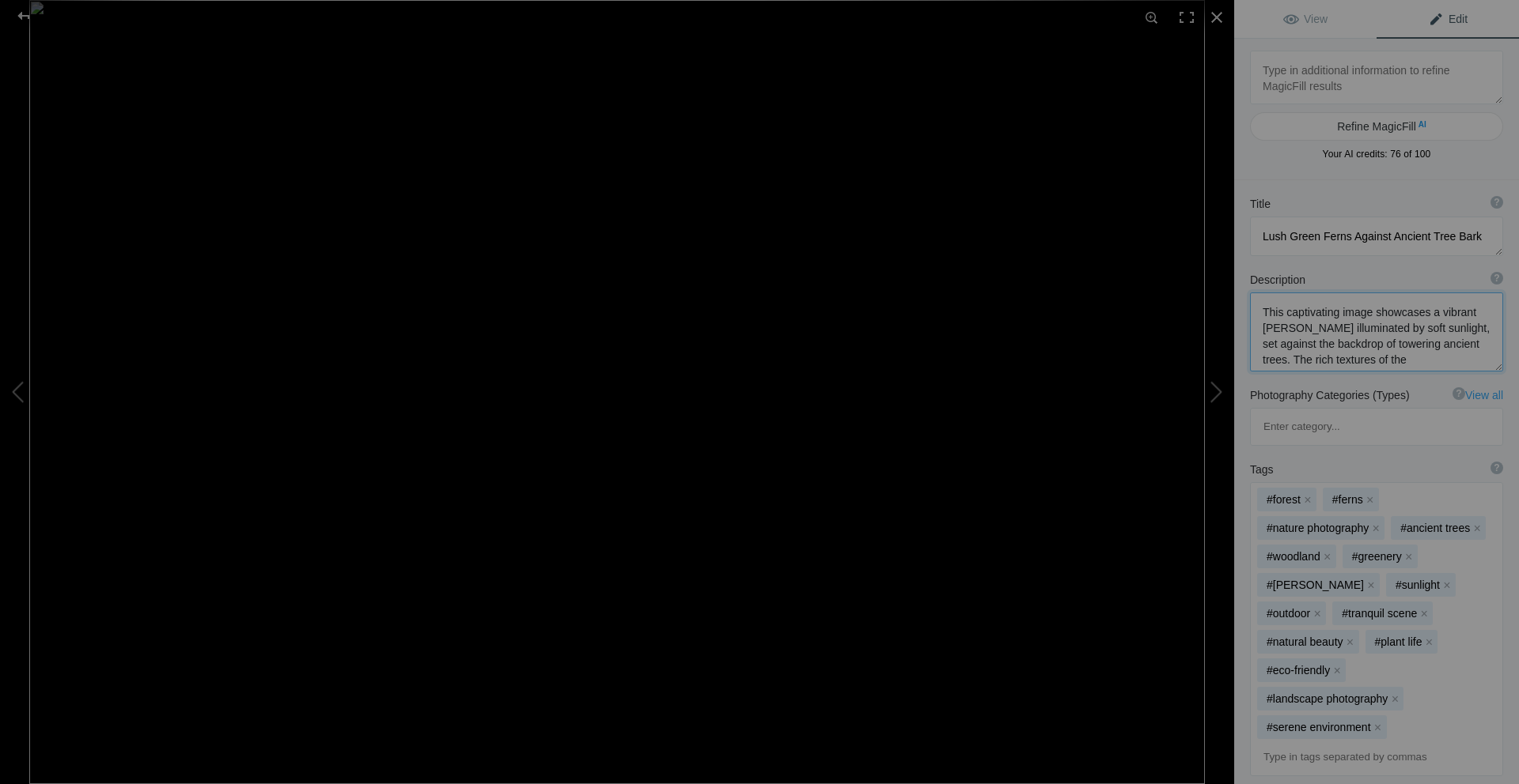
drag, startPoint x: 1346, startPoint y: 327, endPoint x: 1328, endPoint y: 326, distance: 18.0
click at [1328, 326] on textarea at bounding box center [1376, 332] width 253 height 79
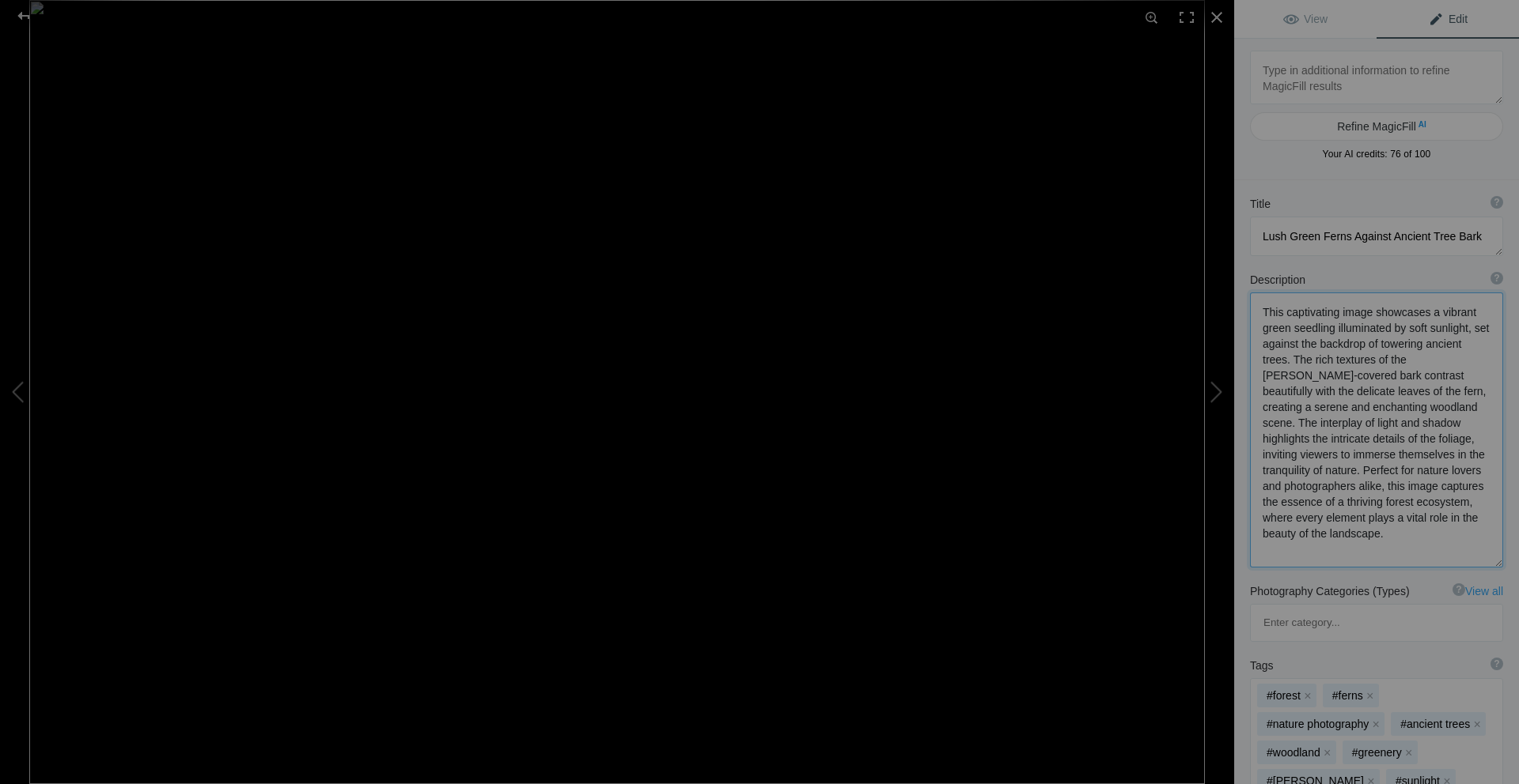
type textarea "This captivating image showcases a vibrant green seedling illuminated by soft s…"
click at [1474, 236] on textarea at bounding box center [1376, 236] width 253 height 40
drag, startPoint x: 1346, startPoint y: 236, endPoint x: 1320, endPoint y: 236, distance: 26.0
click at [1320, 236] on textarea at bounding box center [1376, 236] width 253 height 40
type textarea "Lush Green Seedling Against Ancient Tree Bark"
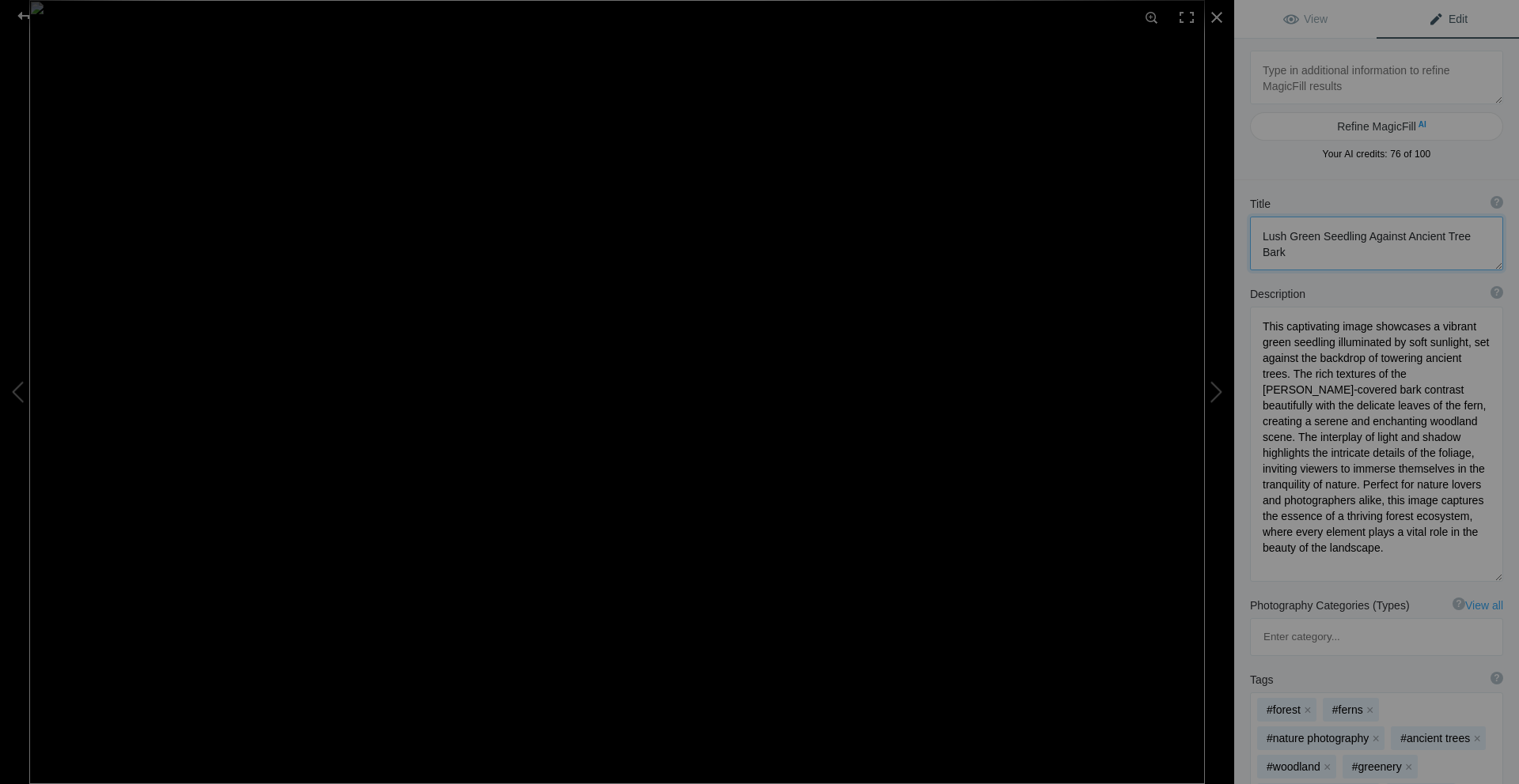
click at [1321, 256] on textarea at bounding box center [1376, 244] width 253 height 54
click at [22, 19] on div at bounding box center [23, 15] width 57 height 31
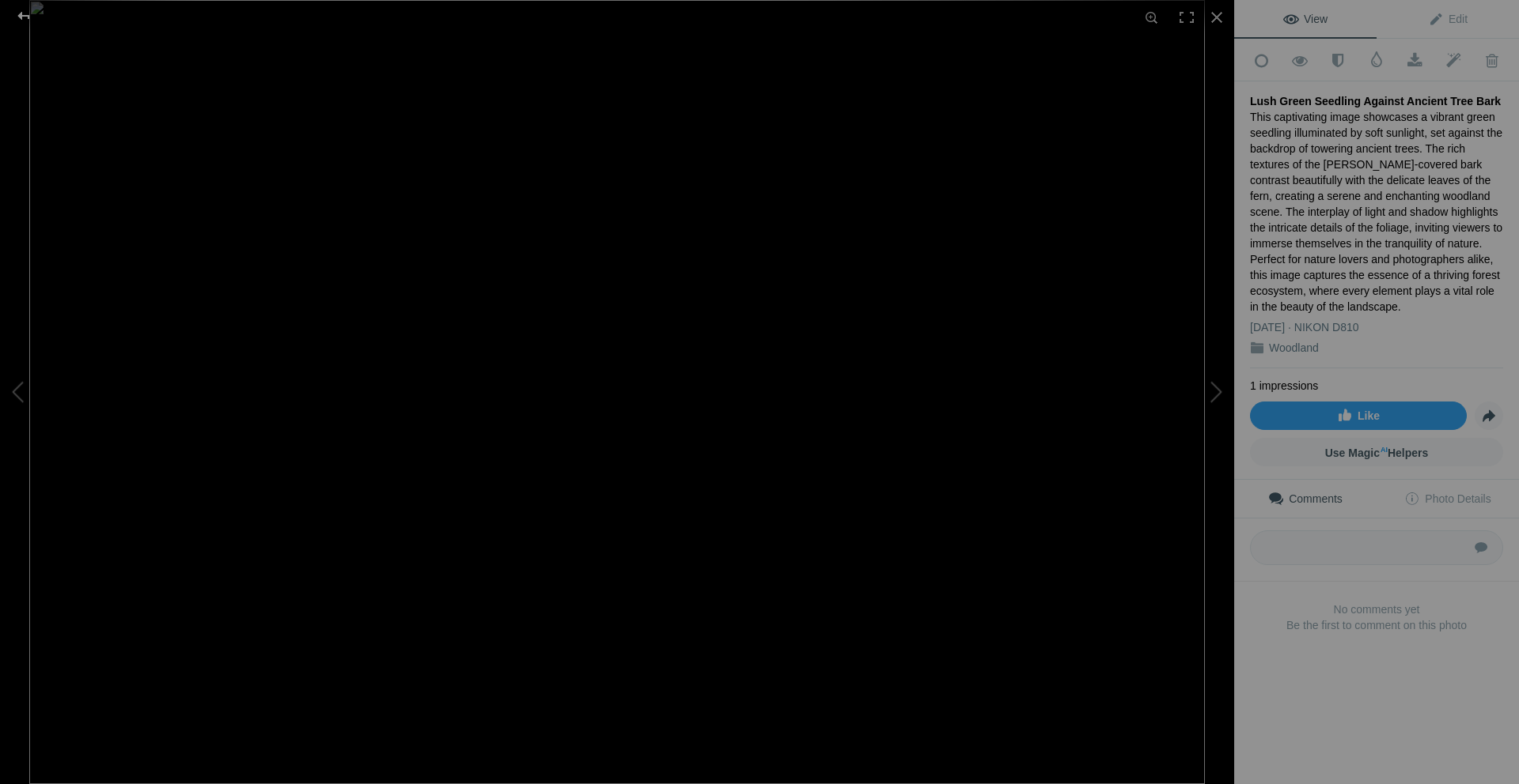
click at [27, 14] on div at bounding box center [23, 15] width 57 height 31
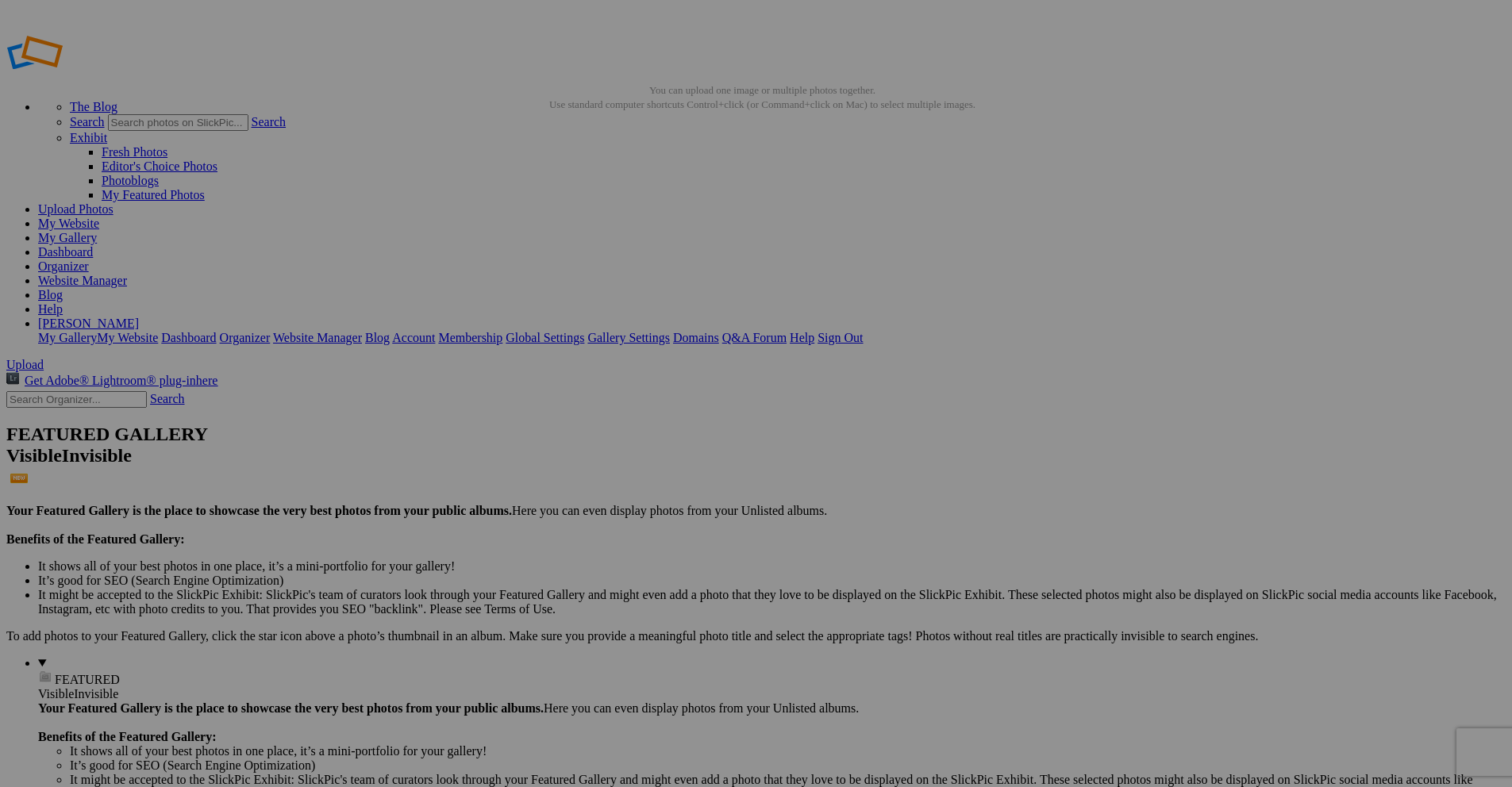
type input "_"
type input "Someday I'll be Big and Strong Too"
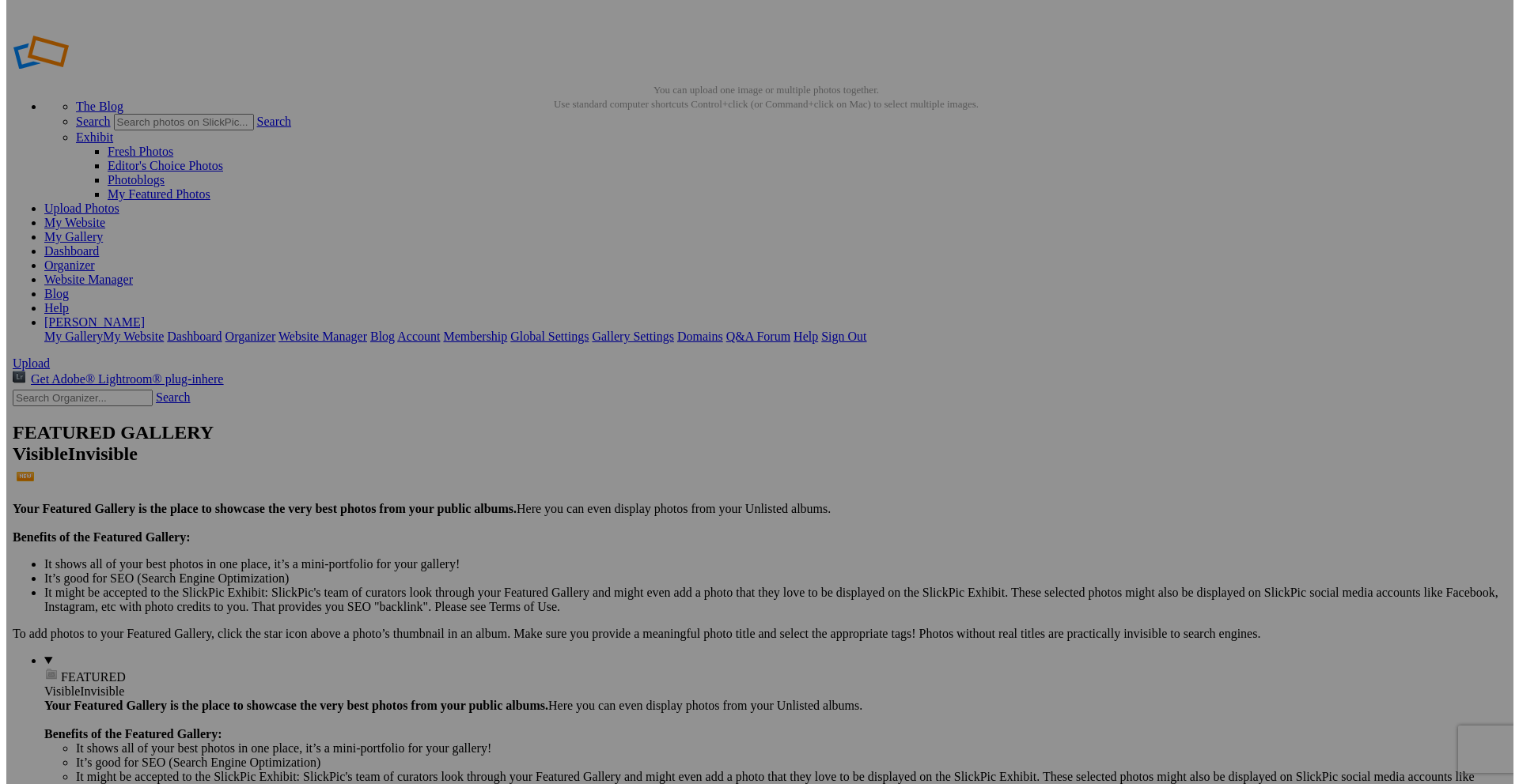
scroll to position [0, 0]
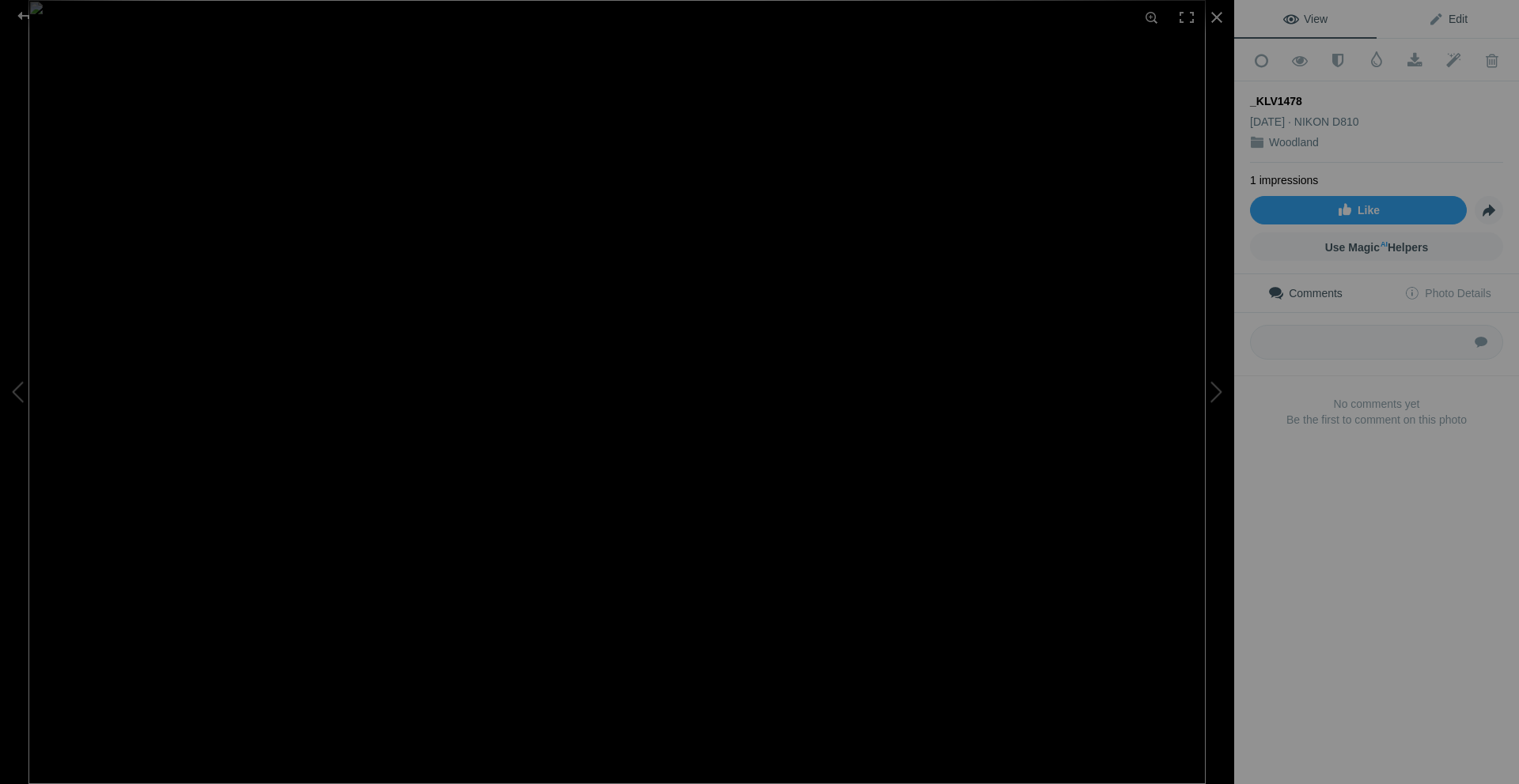
click at [1439, 14] on span "Edit" at bounding box center [1447, 19] width 40 height 13
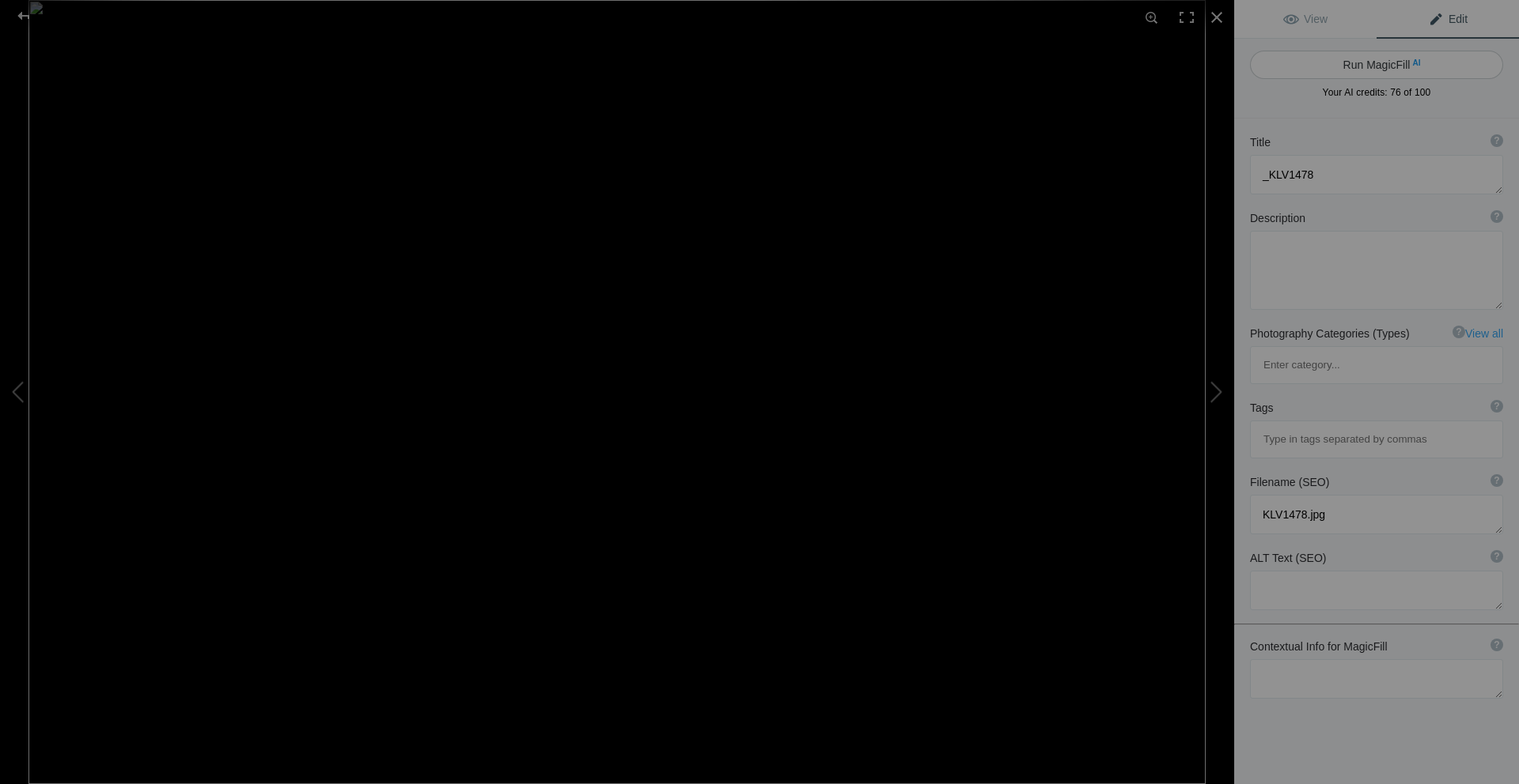
click at [1381, 65] on button "Run MagicFill AI" at bounding box center [1376, 65] width 253 height 29
type textarea "Lush Green Ferns in Sunlight"
type textarea "This vibrant image captures a close-up view of lush green ferns basking in sunl…"
type textarea "lush-green-ferns-sunlight.jpg"
type textarea "Close-up of vibrant green ferns illuminated by sunlight, showcasing their delic…"
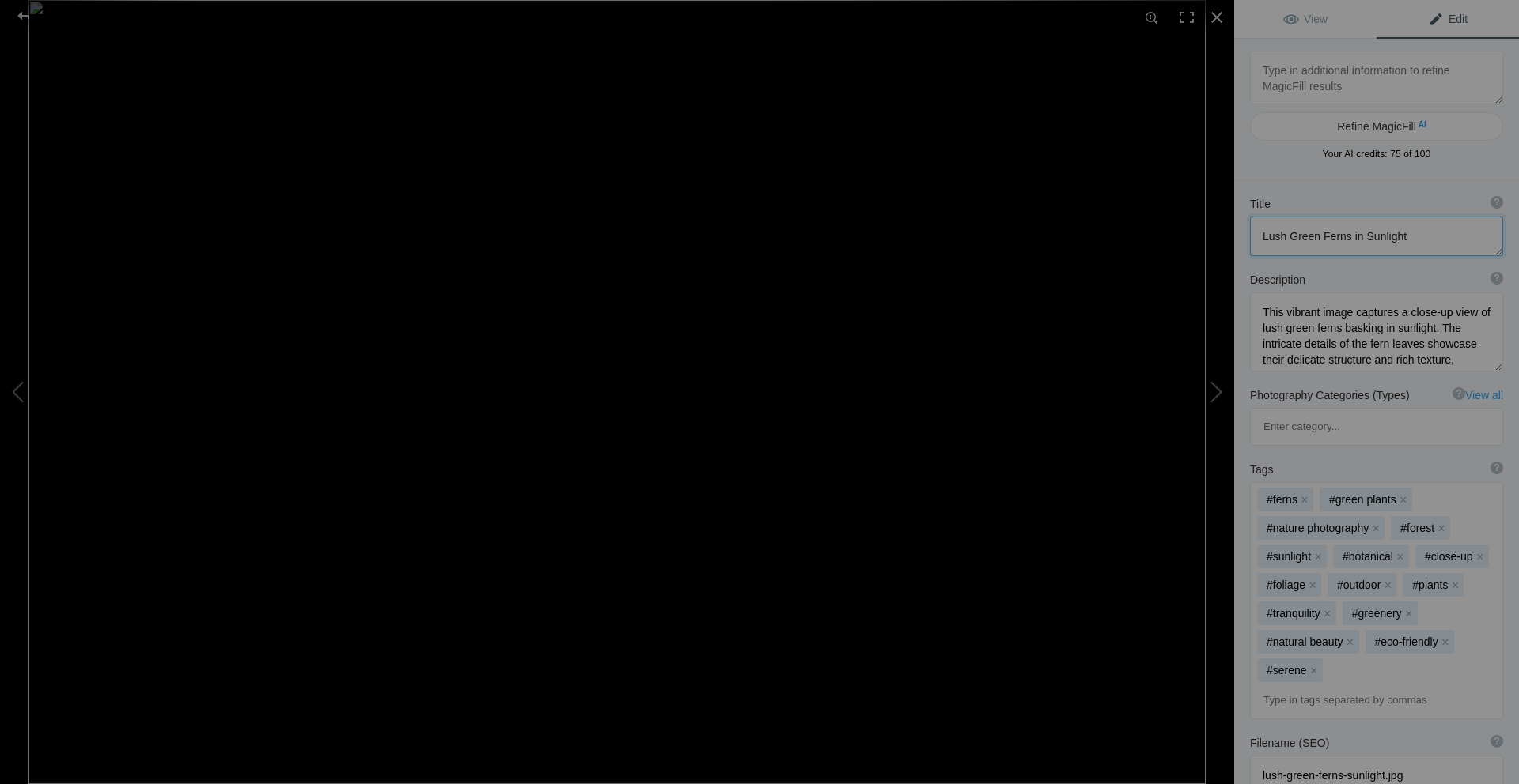
drag, startPoint x: 1411, startPoint y: 238, endPoint x: 1256, endPoint y: 238, distance: 155.0
click at [1256, 238] on textarea at bounding box center [1376, 236] width 253 height 40
click at [29, 19] on div at bounding box center [23, 15] width 57 height 31
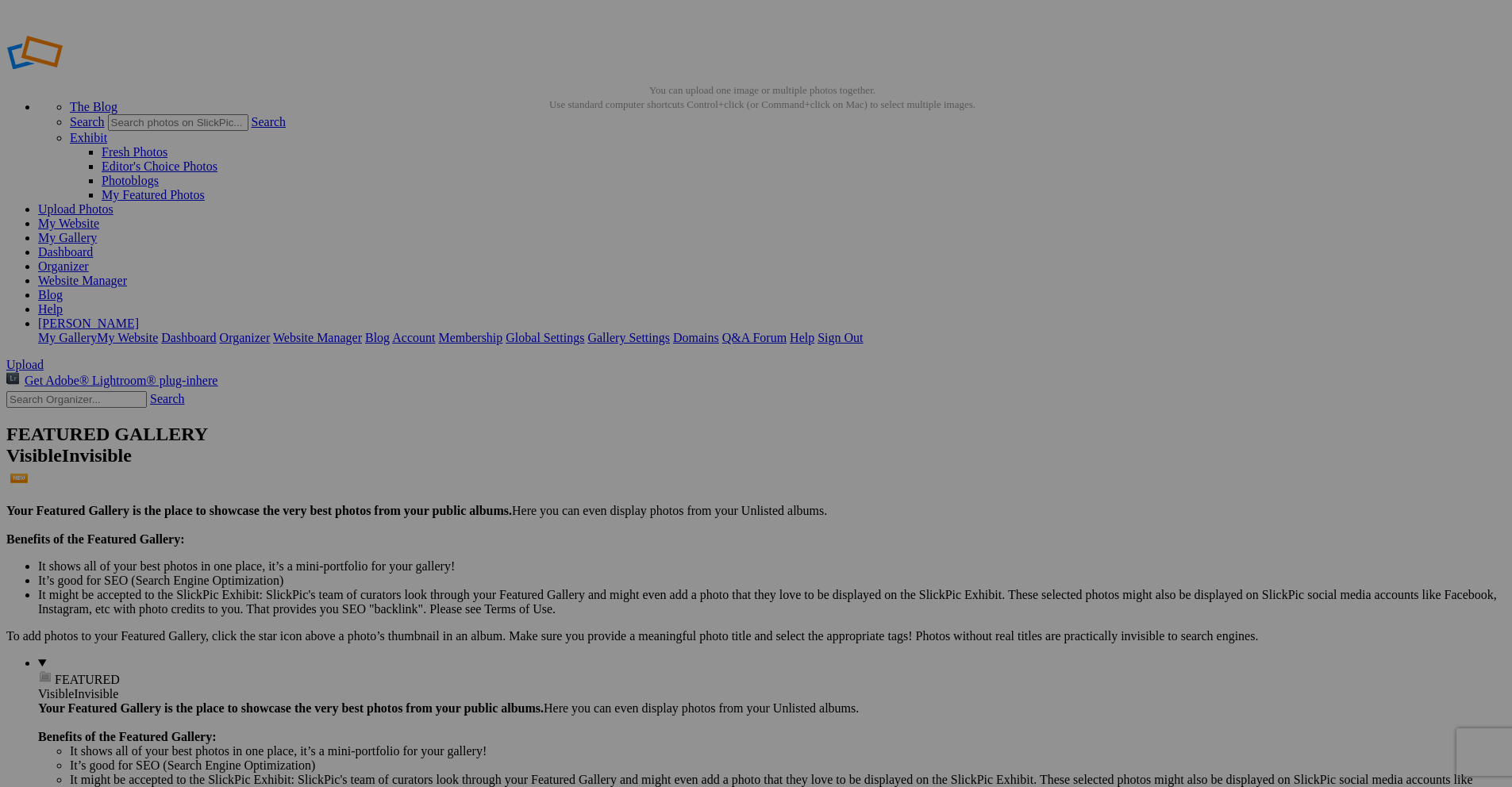
drag, startPoint x: 897, startPoint y: 285, endPoint x: 840, endPoint y: 288, distance: 57.1
paste input "Lush Green Ferns in Sunlight"
type input "Lush Green Ferns in Sunlight"
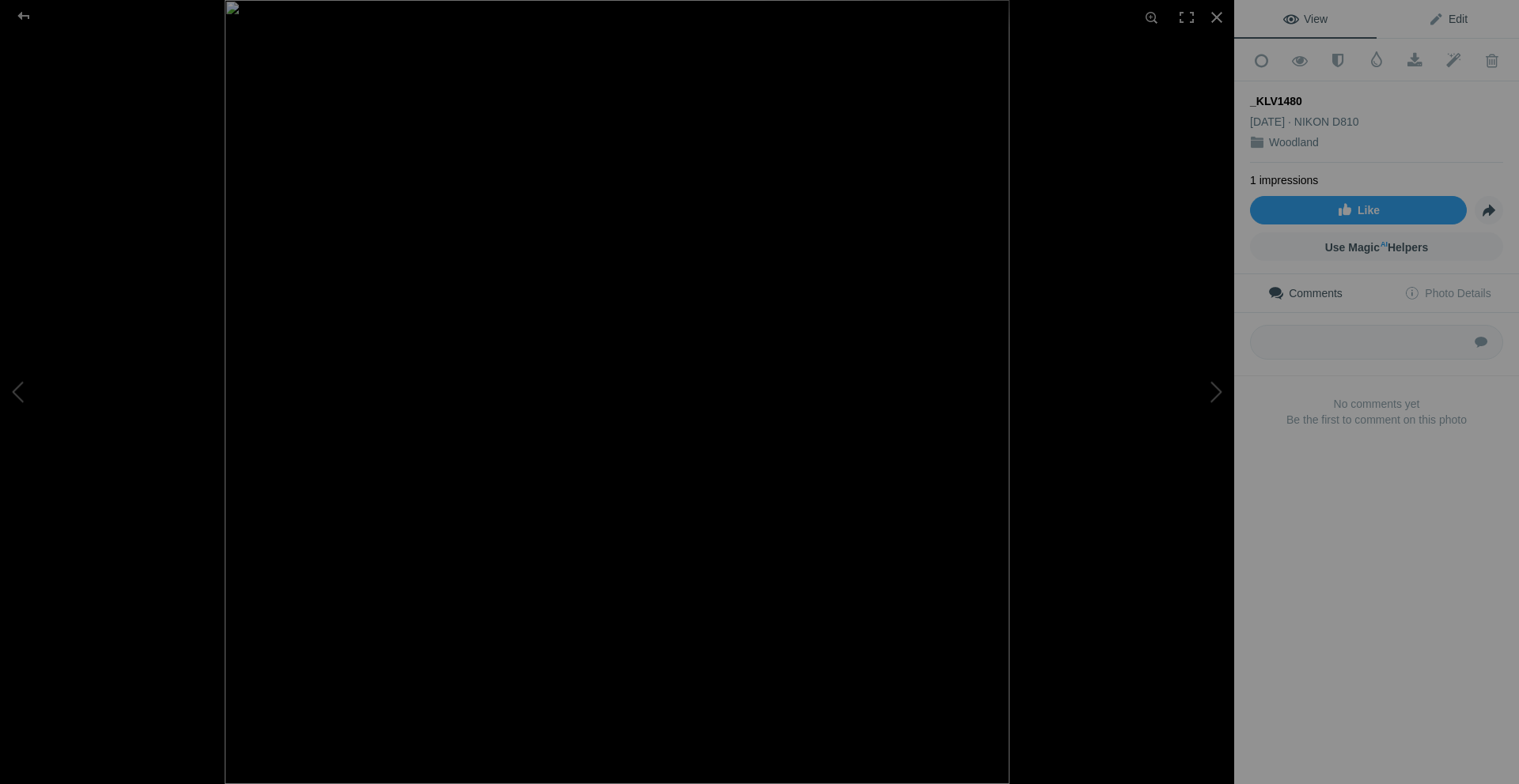
click at [1455, 19] on span "Edit" at bounding box center [1447, 19] width 40 height 13
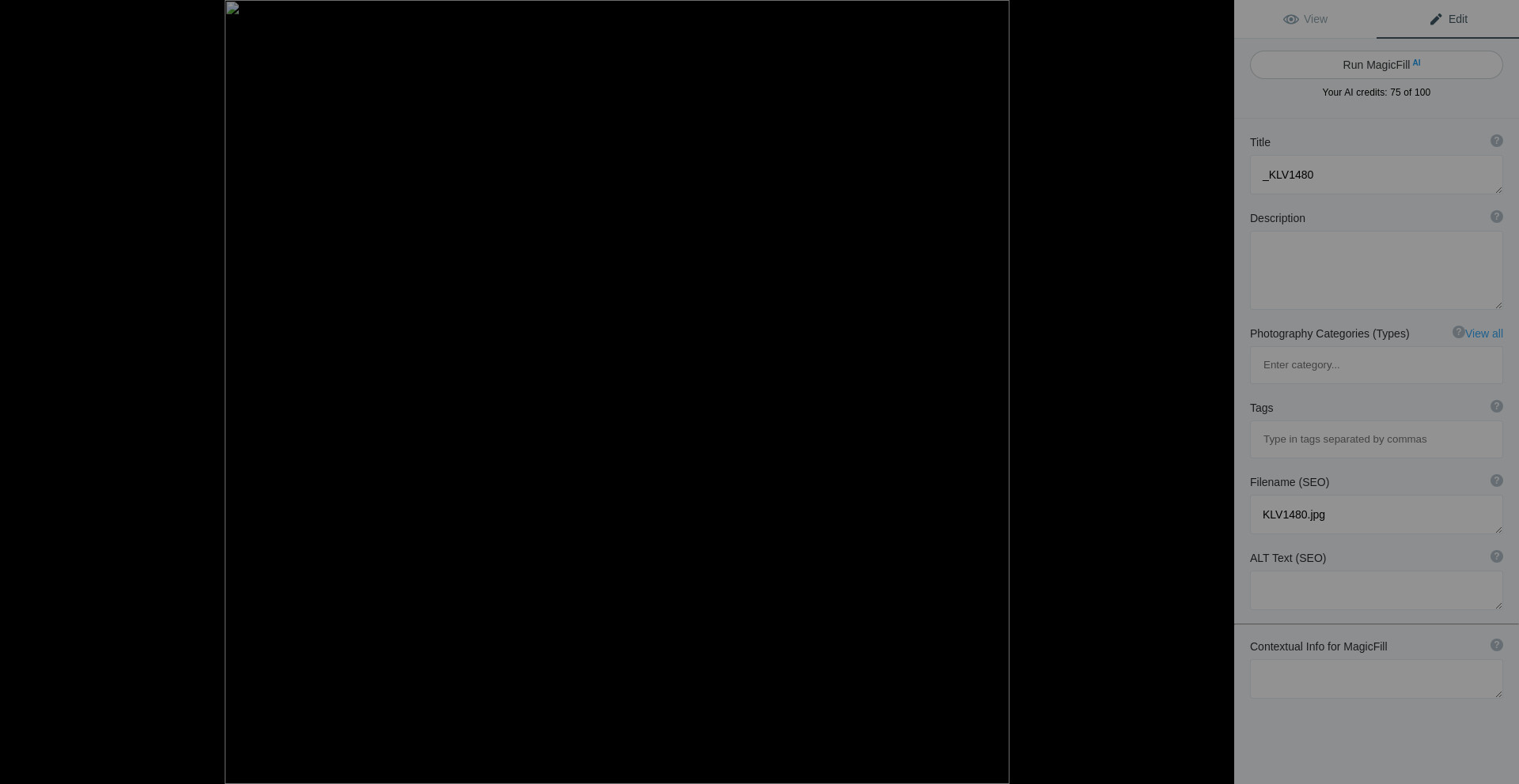
click at [1412, 61] on span "AI" at bounding box center [1415, 63] width 8 height 12
type textarea "Vibrant Orange Shelf Fungi on Forest Log"
type textarea "Discover the beauty of nature with this striking image of vibrant orange shelf …"
type textarea "vibrant-orange-shelf-fungi-forest-log.jpg"
type textarea "Close-up of vibrant orange shelf fungi growing on a moss-covered log in a lush …"
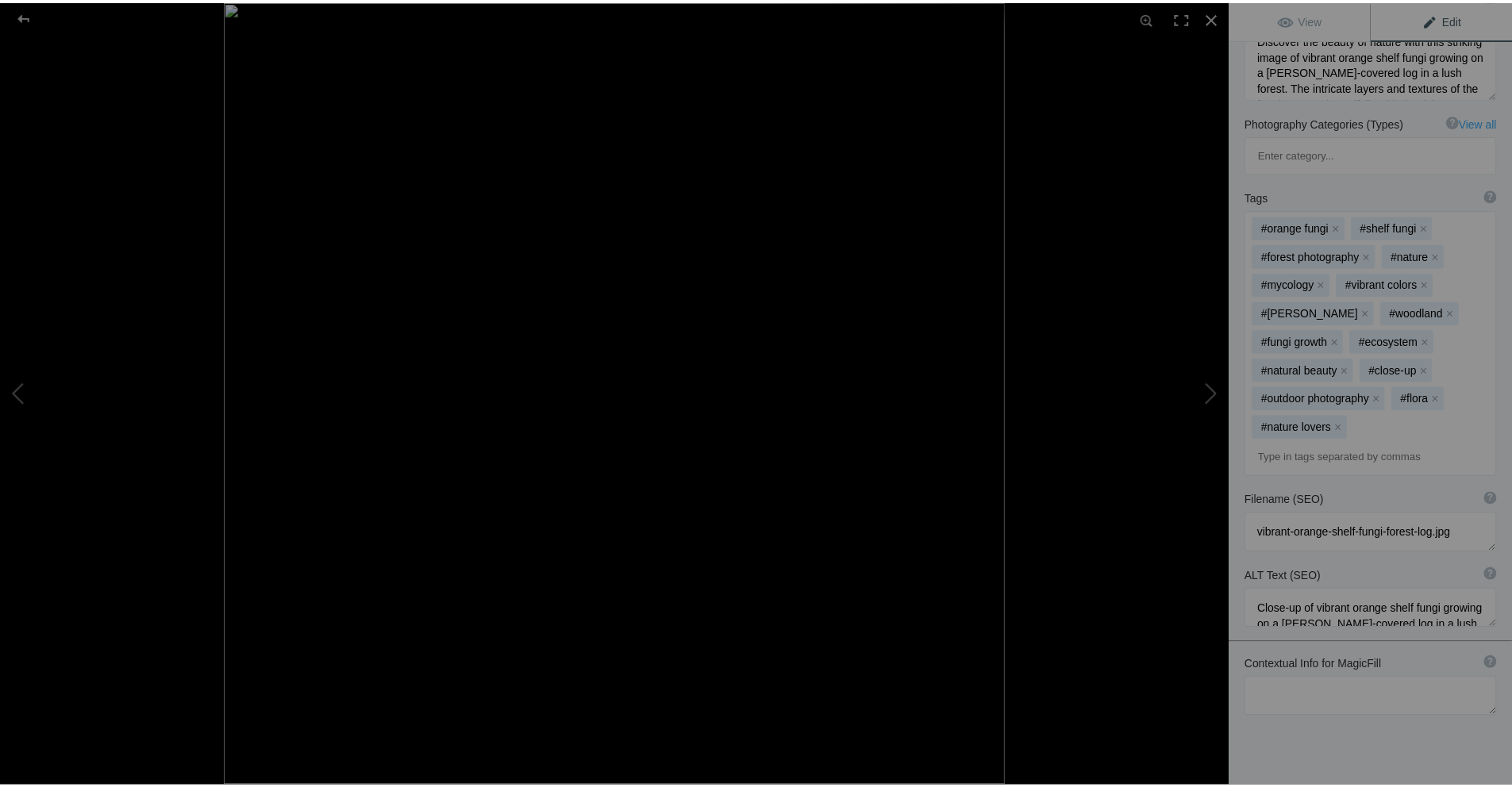
scroll to position [275, 0]
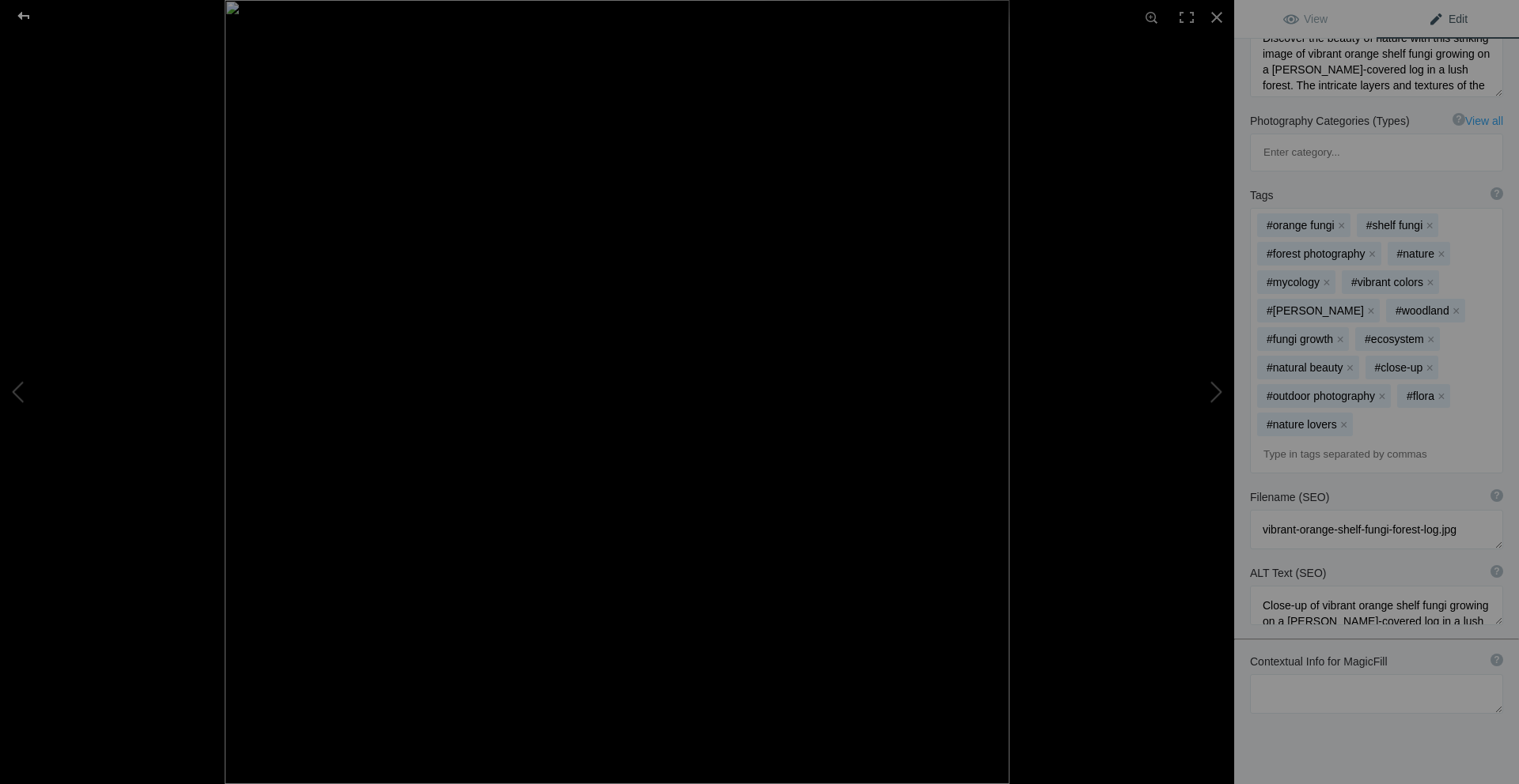
click at [24, 19] on div at bounding box center [23, 15] width 57 height 31
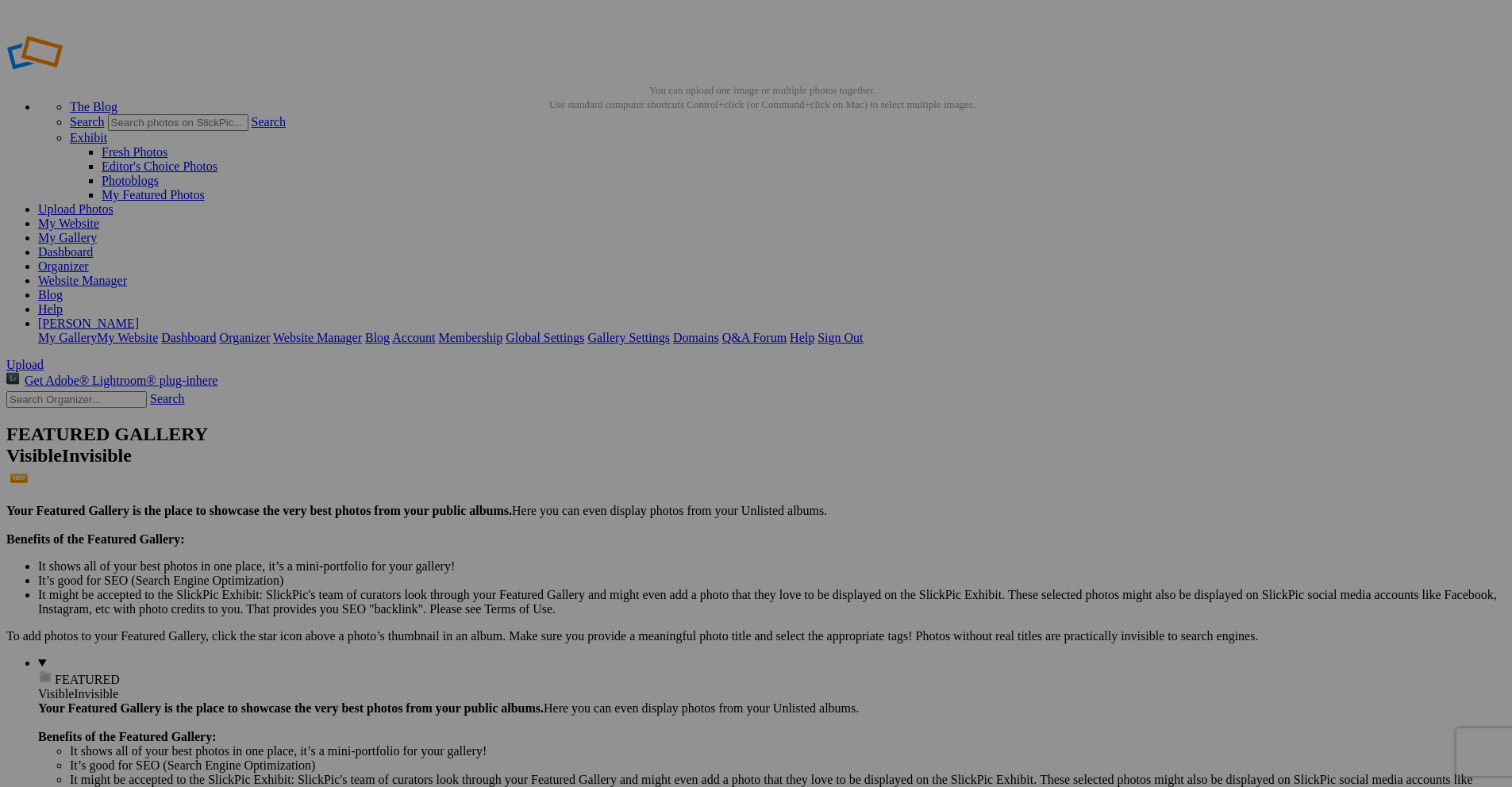
drag, startPoint x: 1032, startPoint y: 306, endPoint x: 984, endPoint y: 306, distance: 48.0
type input "Chicken of the Woods"
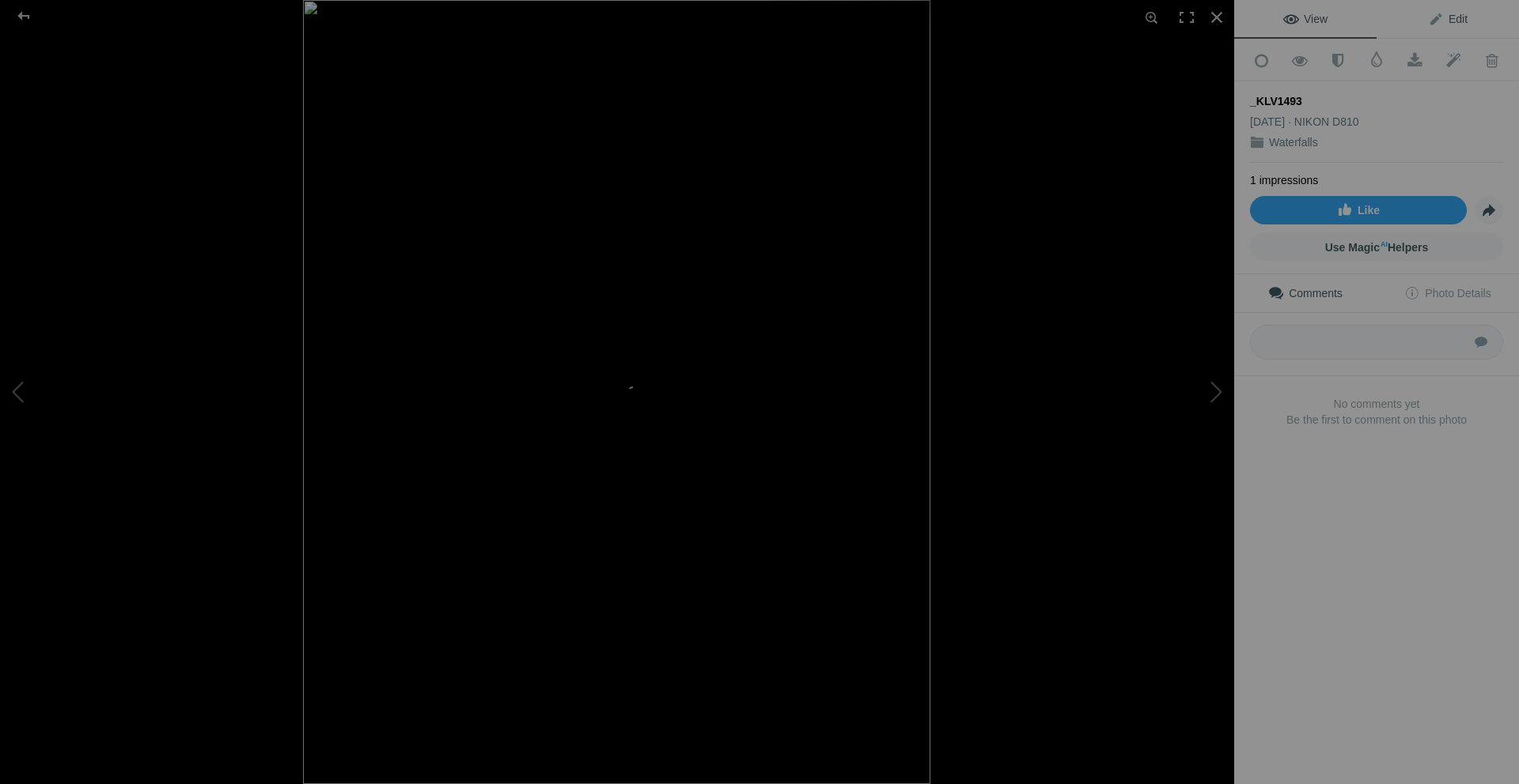
click at [1435, 20] on span "Edit" at bounding box center [1447, 19] width 40 height 13
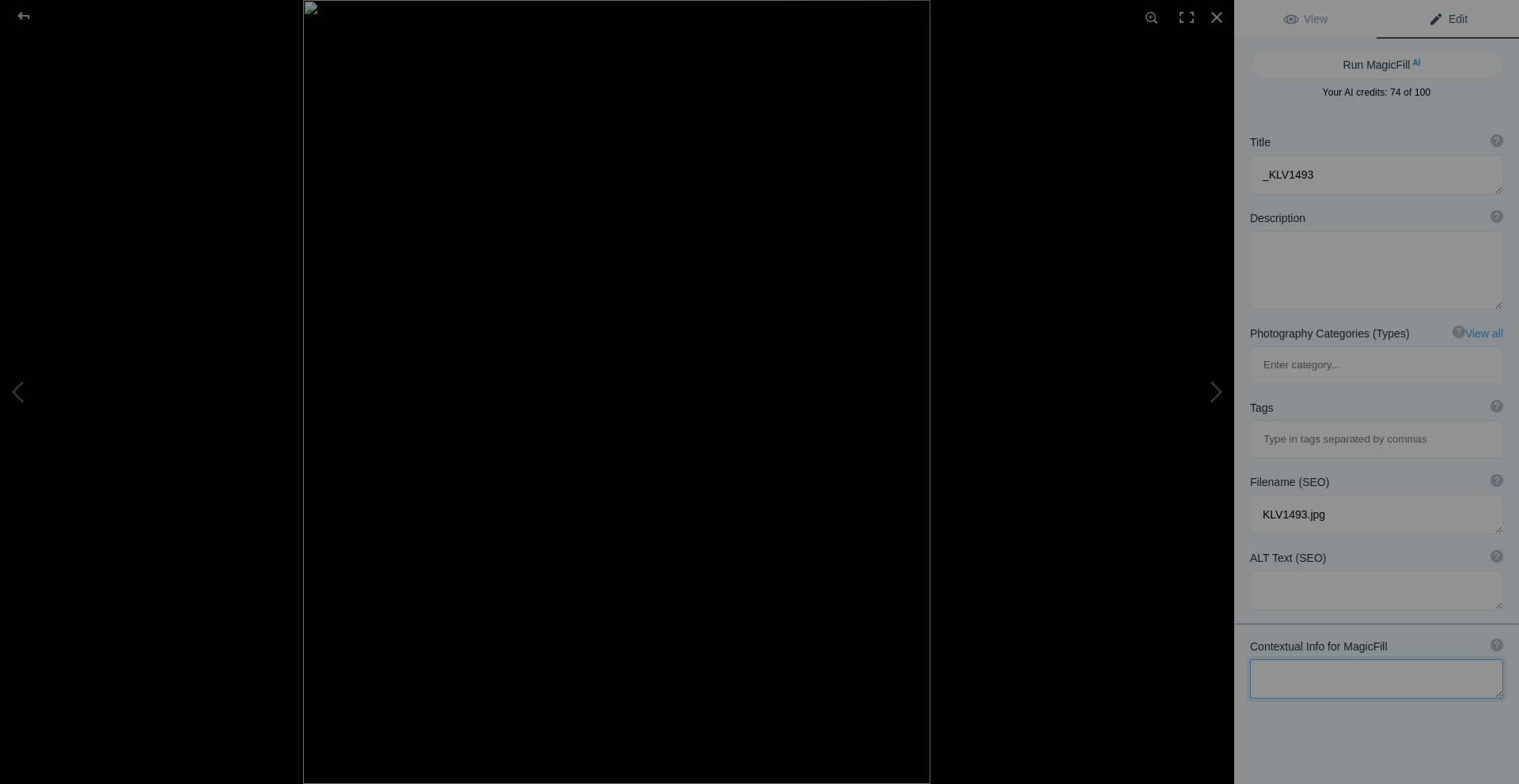
click at [1348, 660] on textarea at bounding box center [1376, 679] width 253 height 40
type textarea "[GEOGRAPHIC_DATA]"
click at [1380, 67] on button "Run MagicFill AI" at bounding box center [1376, 65] width 253 height 29
type textarea "Serene Waterfalls at [GEOGRAPHIC_DATA]"
type textarea "Discover the tranquil beauty of [GEOGRAPHIC_DATA], where stunning waterfalls ca…"
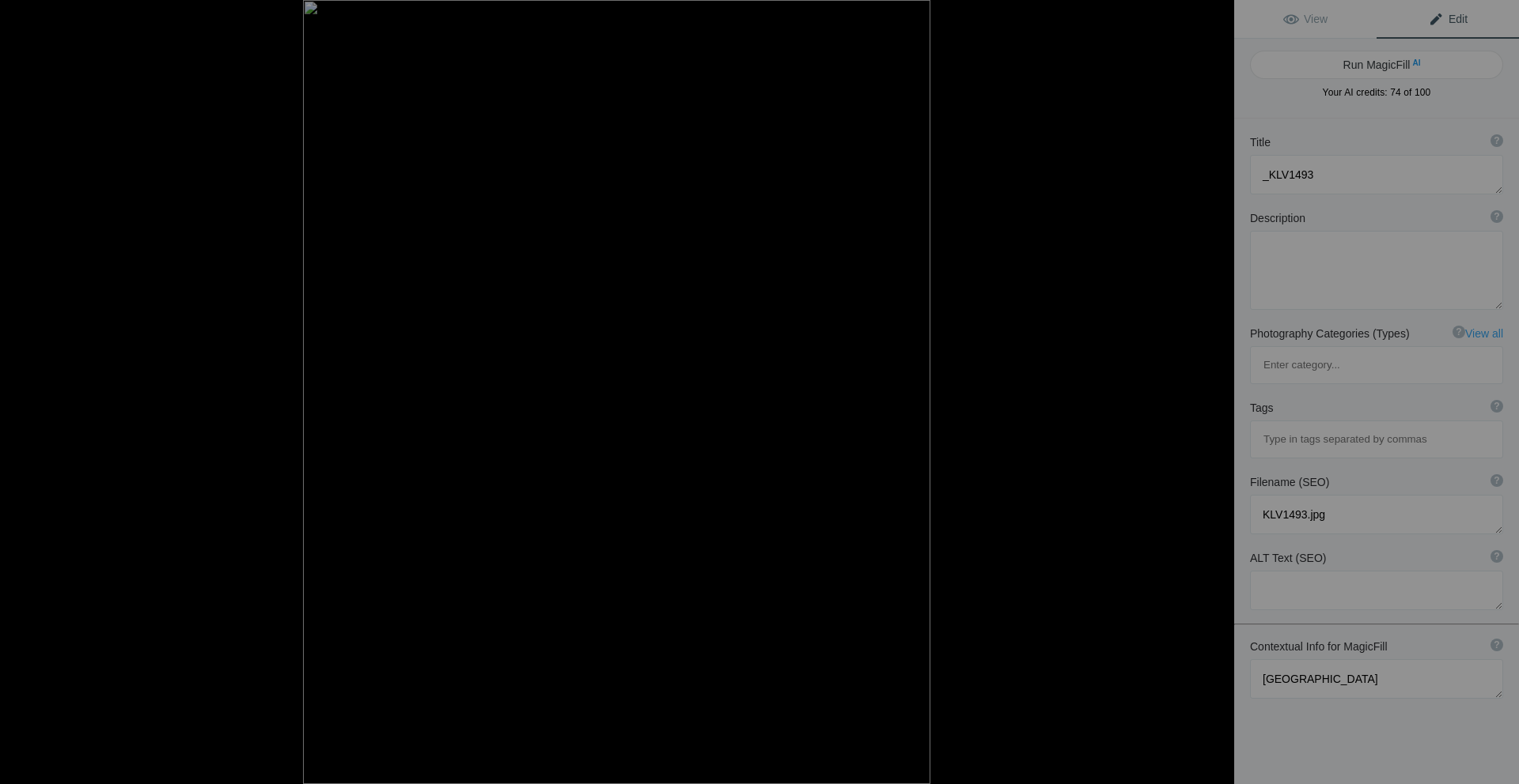
type textarea "sandcut-beach-waterfalls.jpg"
type textarea "Waterfalls cascading over rocks at [GEOGRAPHIC_DATA], surrounded by lush greene…"
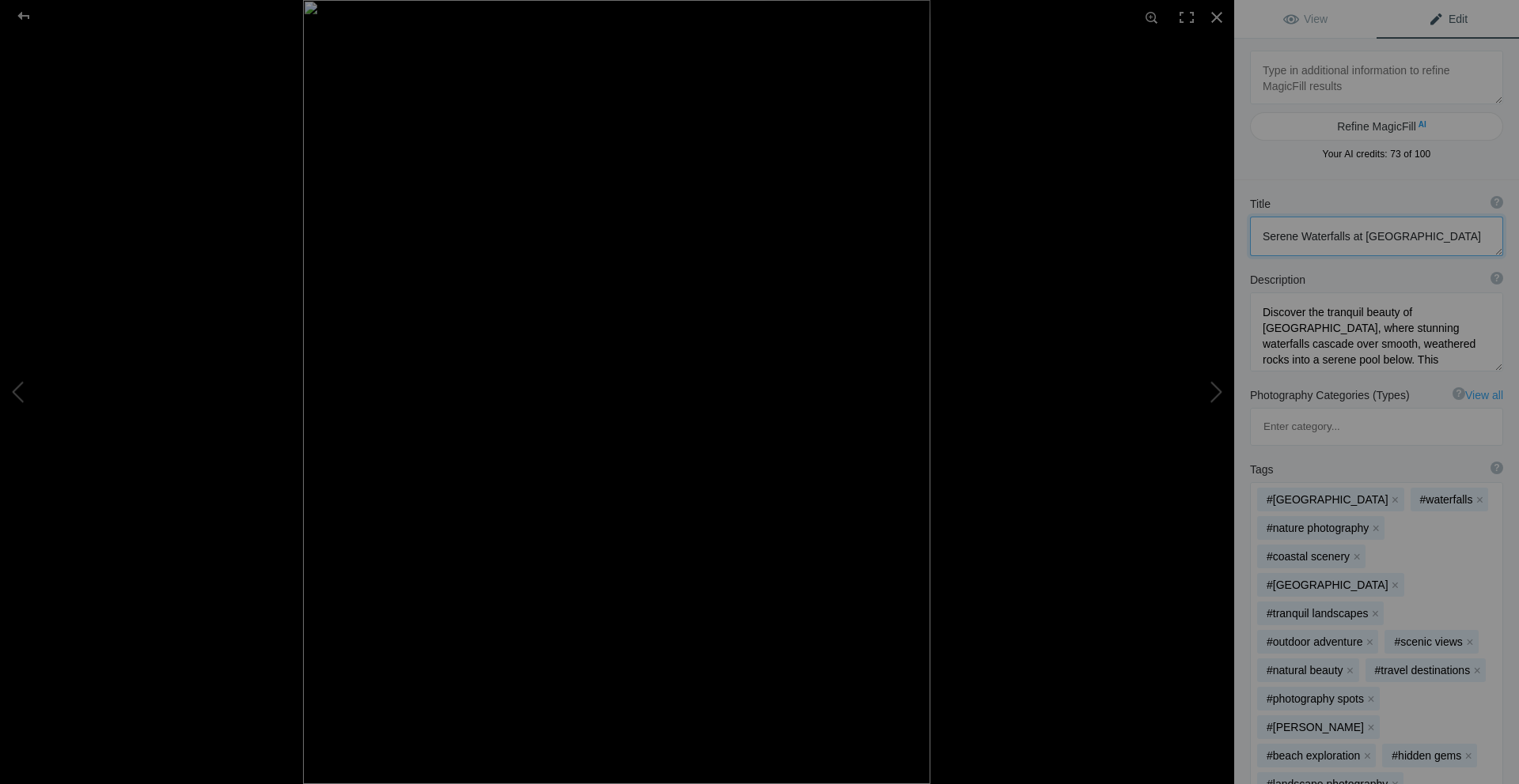
drag, startPoint x: 1434, startPoint y: 235, endPoint x: 1263, endPoint y: 238, distance: 171.0
click at [1263, 238] on textarea at bounding box center [1376, 236] width 253 height 40
click at [30, 10] on div at bounding box center [23, 15] width 57 height 31
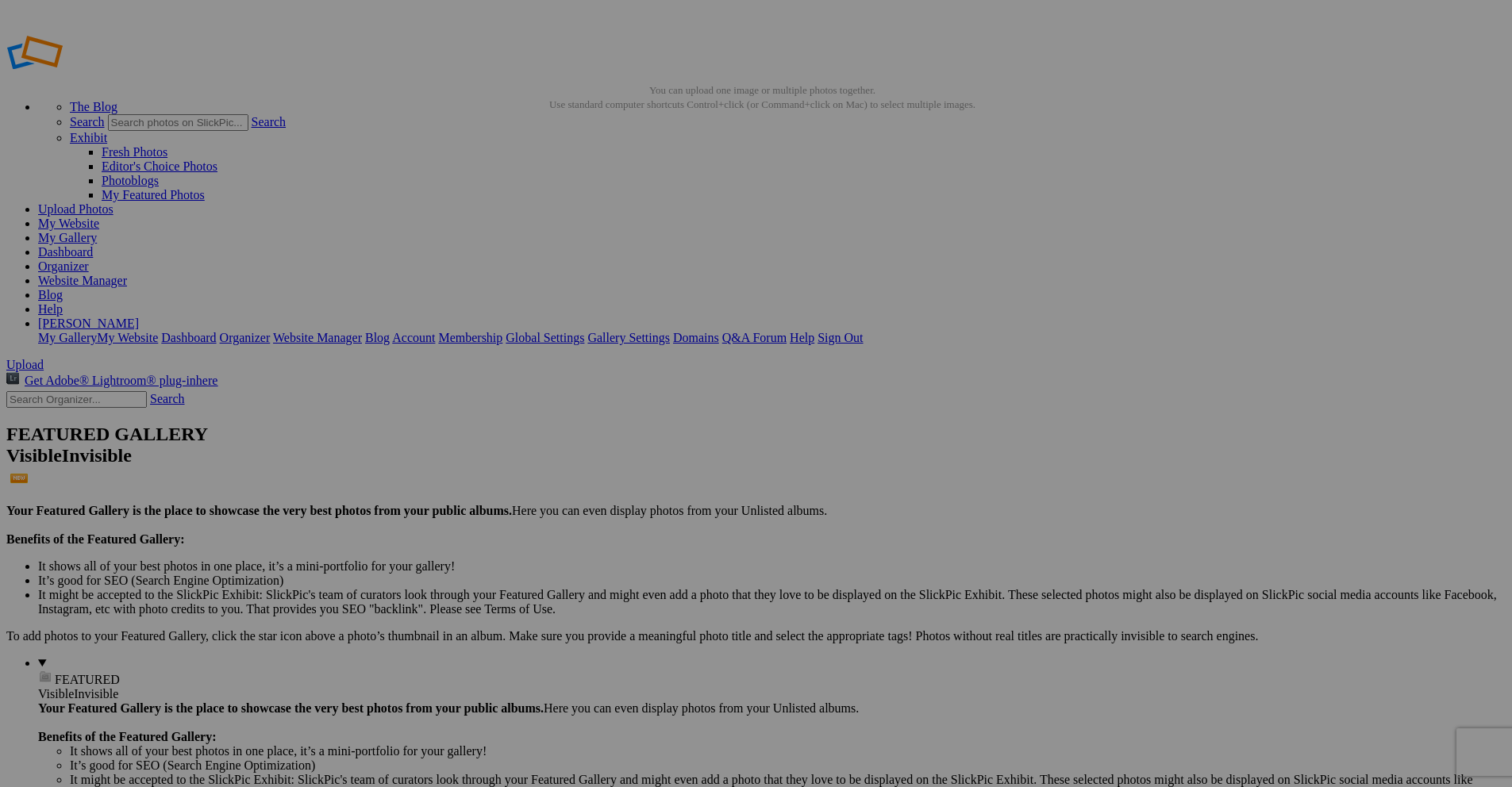
drag, startPoint x: 752, startPoint y: 308, endPoint x: 700, endPoint y: 306, distance: 52.0
paste input "Serene Waterfalls at [GEOGRAPHIC_DATA]"
drag, startPoint x: 674, startPoint y: 306, endPoint x: 627, endPoint y: 310, distance: 47.2
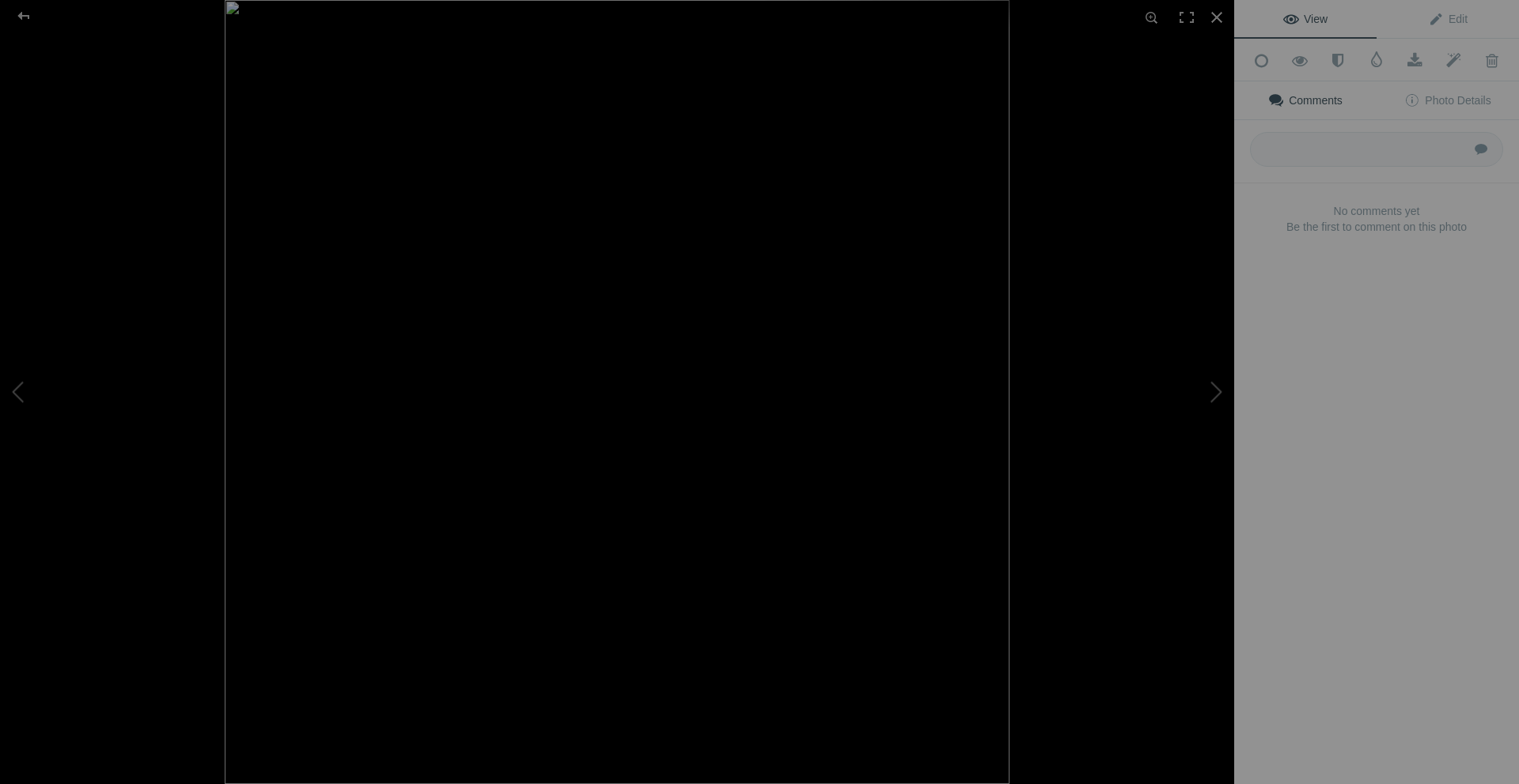
type input "Waterfalls at [GEOGRAPHIC_DATA]"
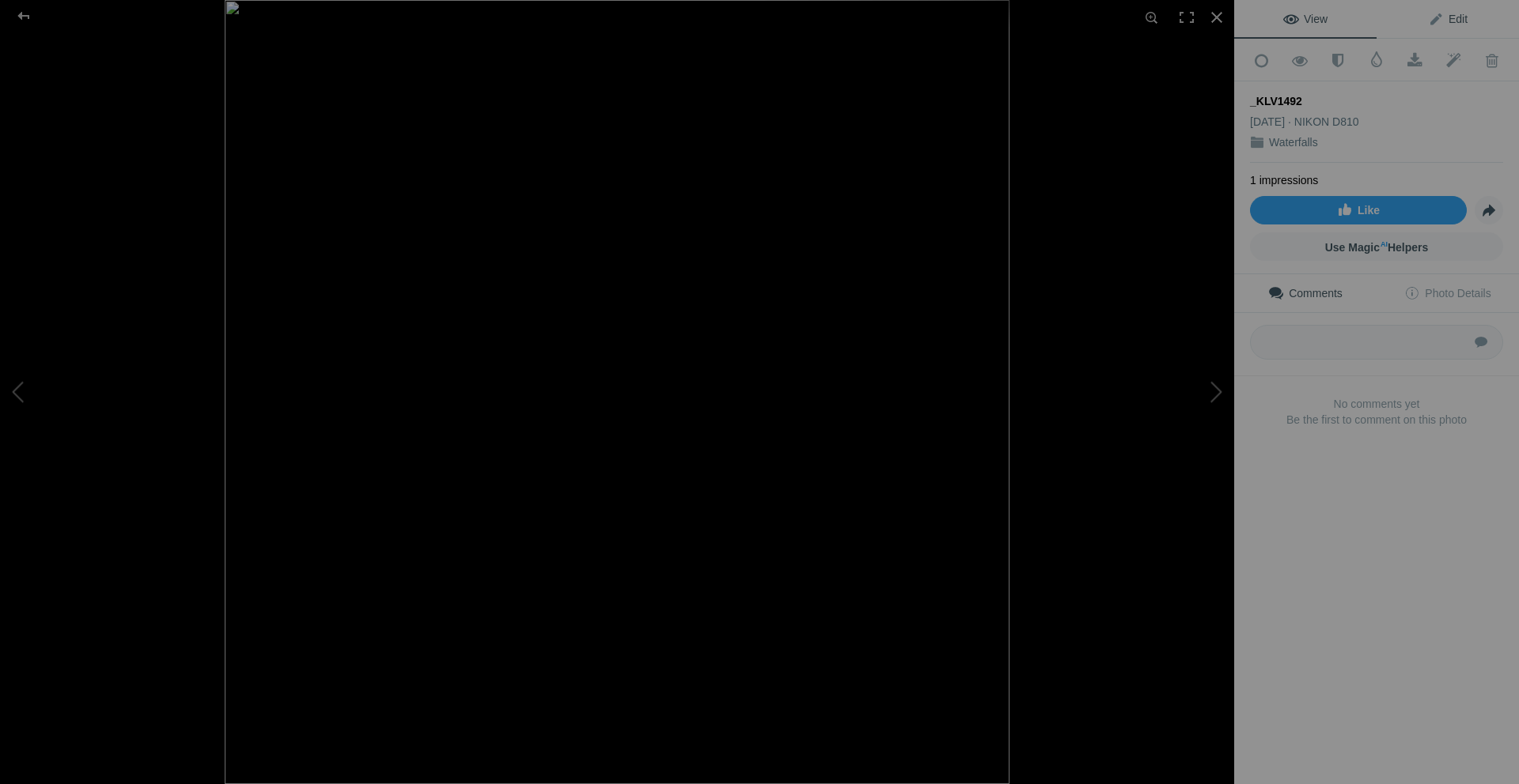
click at [1434, 19] on span "Edit" at bounding box center [1447, 19] width 40 height 13
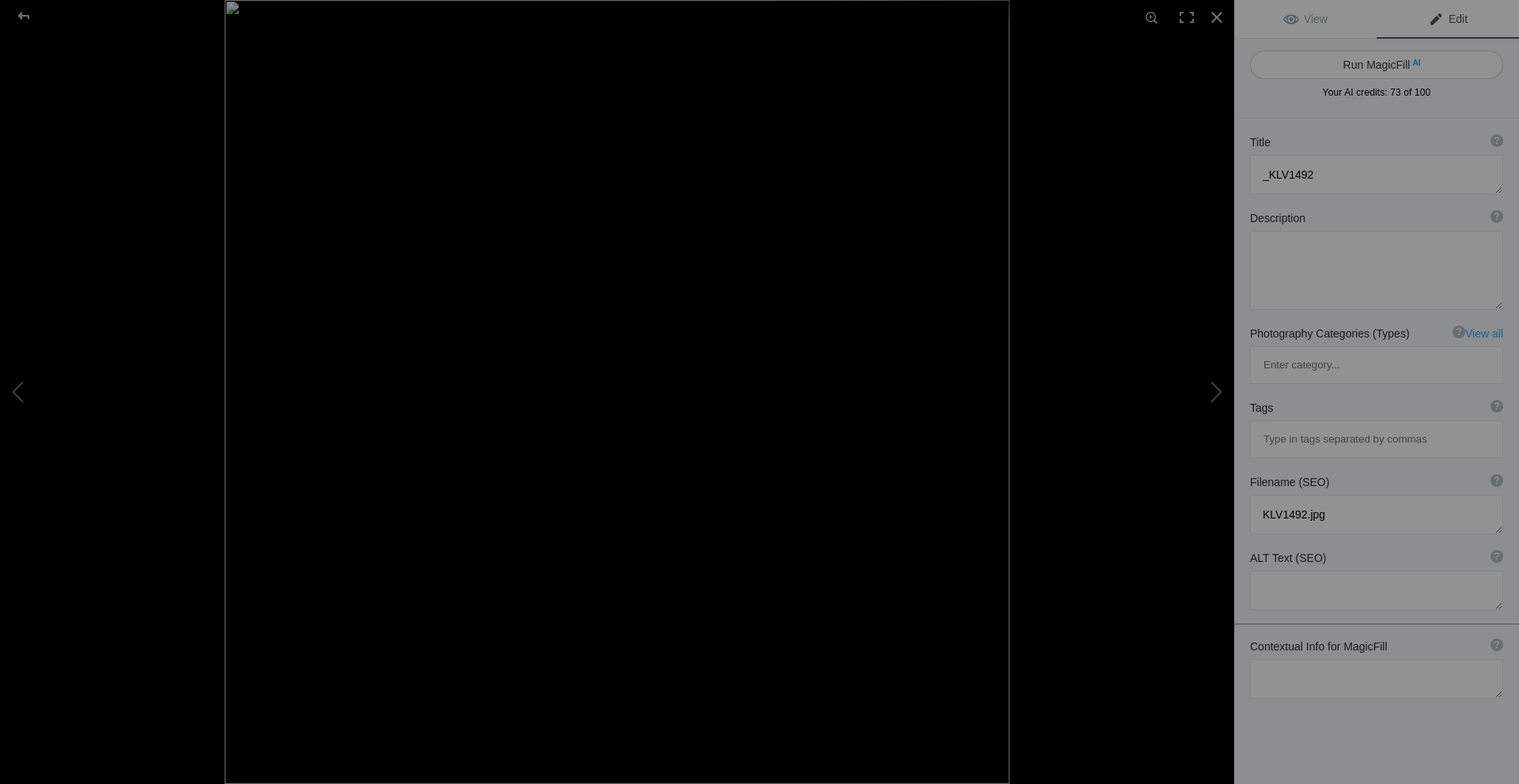
click at [1412, 65] on span "AI" at bounding box center [1415, 63] width 8 height 12
type textarea "Serene Waterfall Cascading Over [GEOGRAPHIC_DATA] at [GEOGRAPHIC_DATA]"
type textarea "This stunning image captures a serene waterfall flowing gracefully over a rugge…"
type textarea "serene-waterfall-coastal-beach.jpg"
type textarea "Waterfall cascading over a rocky cliff into a tranquil stream at a coastal beac…"
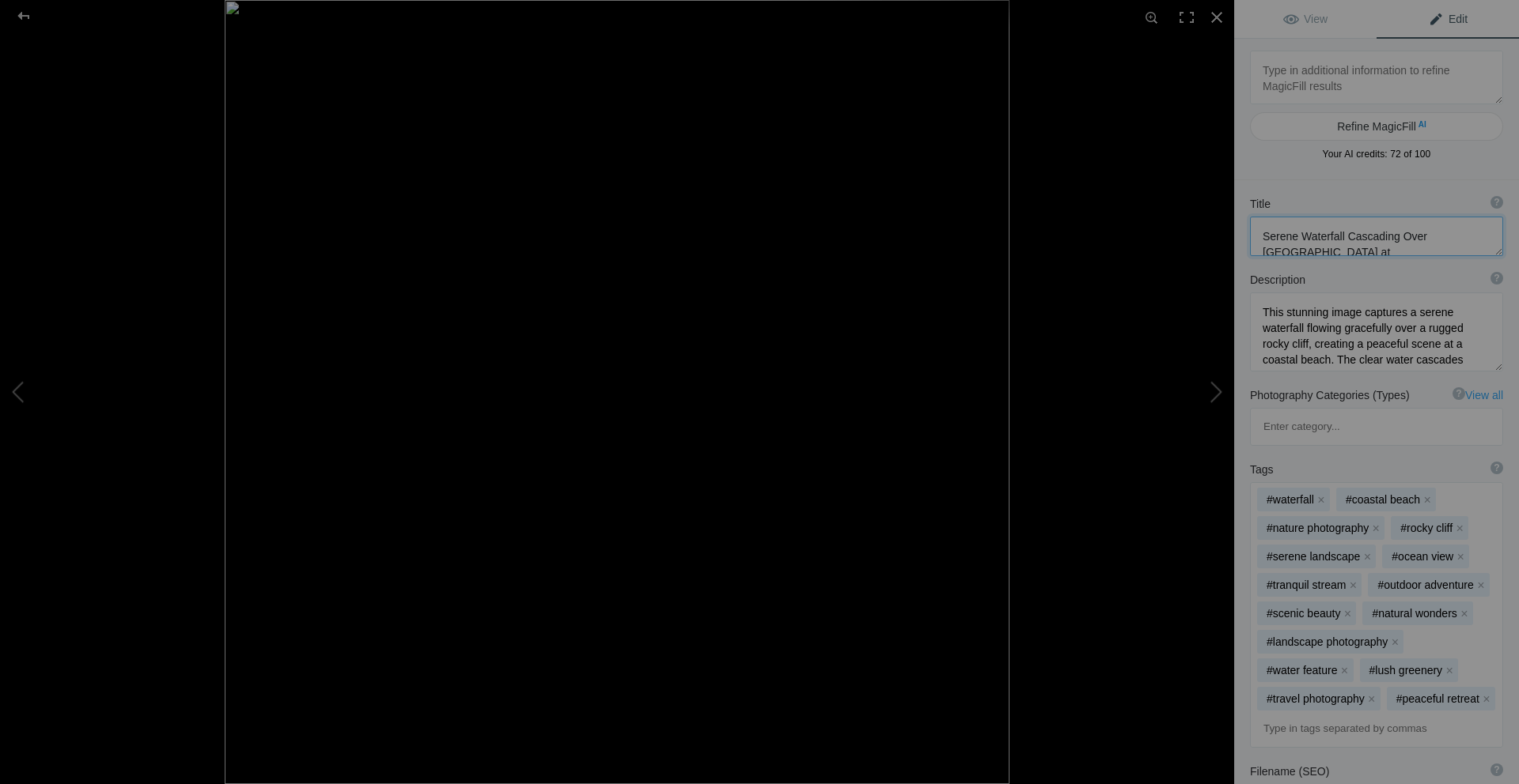
drag, startPoint x: 1299, startPoint y: 224, endPoint x: 1243, endPoint y: 224, distance: 56.0
click at [1243, 224] on div "Title ? Photo title is one of the highest used Search Engine ranking criteria a…" at bounding box center [1376, 226] width 284 height 76
type textarea "Waterfall Cascading Over [GEOGRAPHIC_DATA] at [GEOGRAPHIC_DATA]"
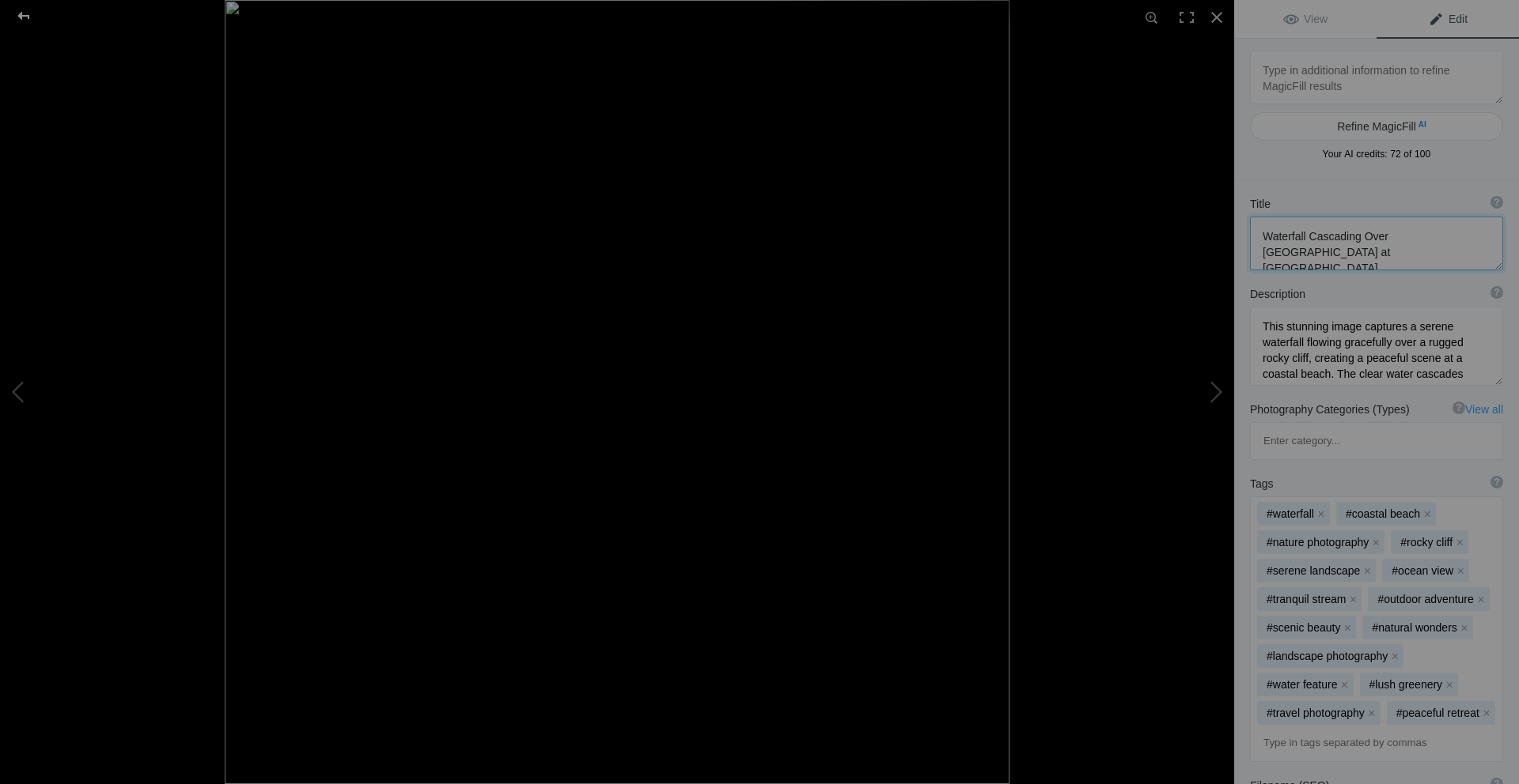
click at [19, 17] on div at bounding box center [23, 15] width 57 height 31
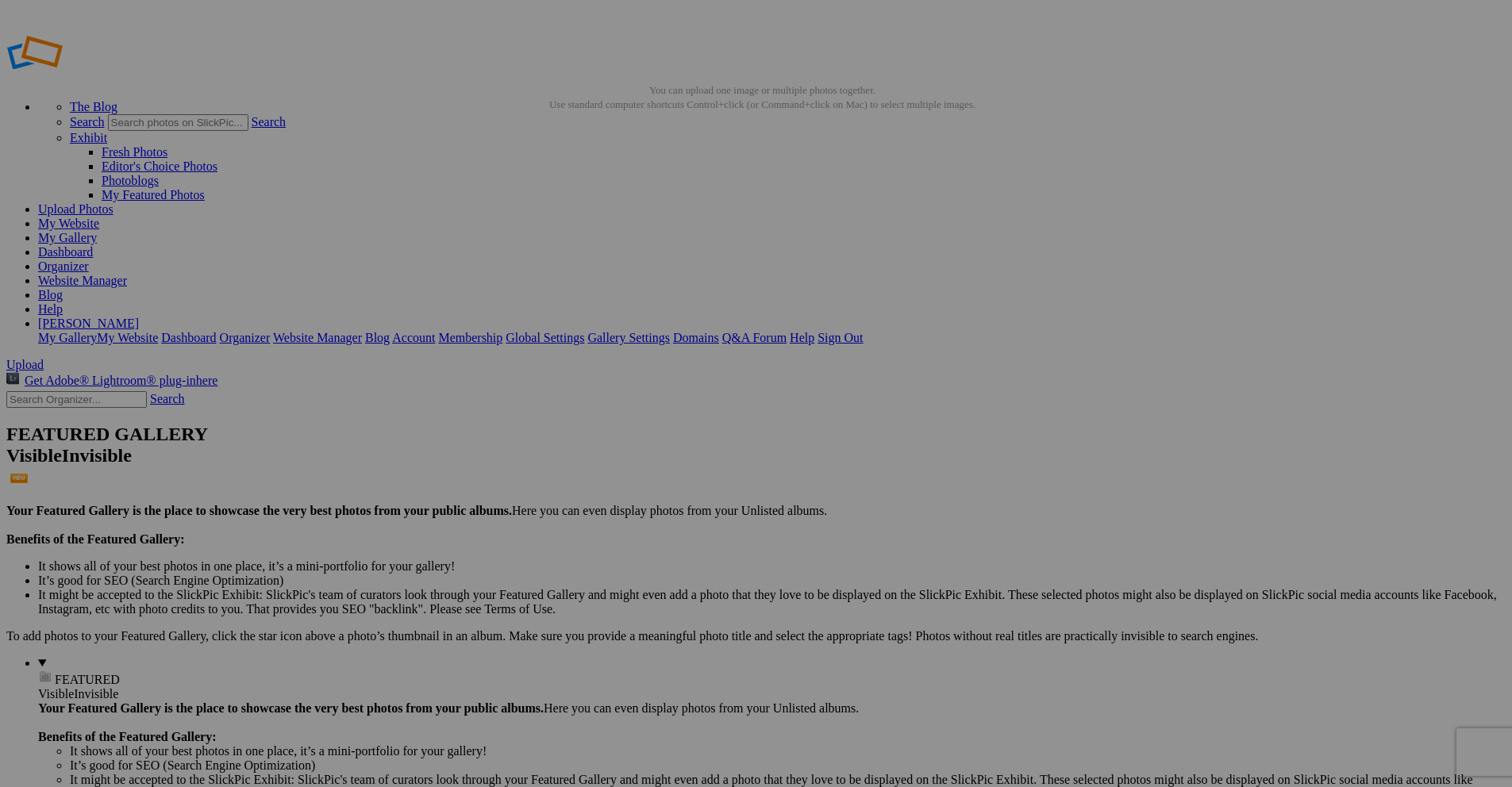
drag, startPoint x: 610, startPoint y: 310, endPoint x: 556, endPoint y: 305, distance: 54.2
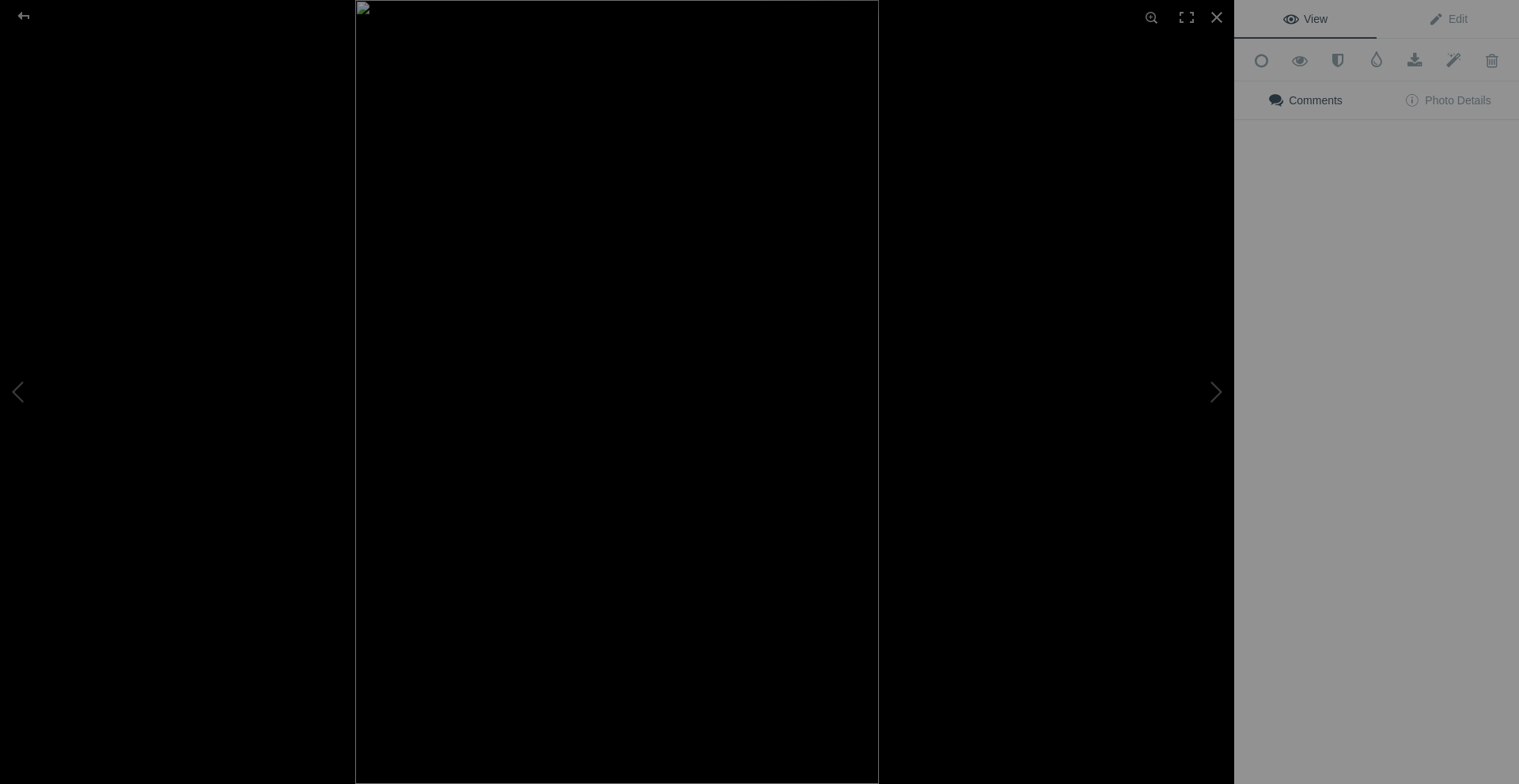
type input "Cascading Waterfall"
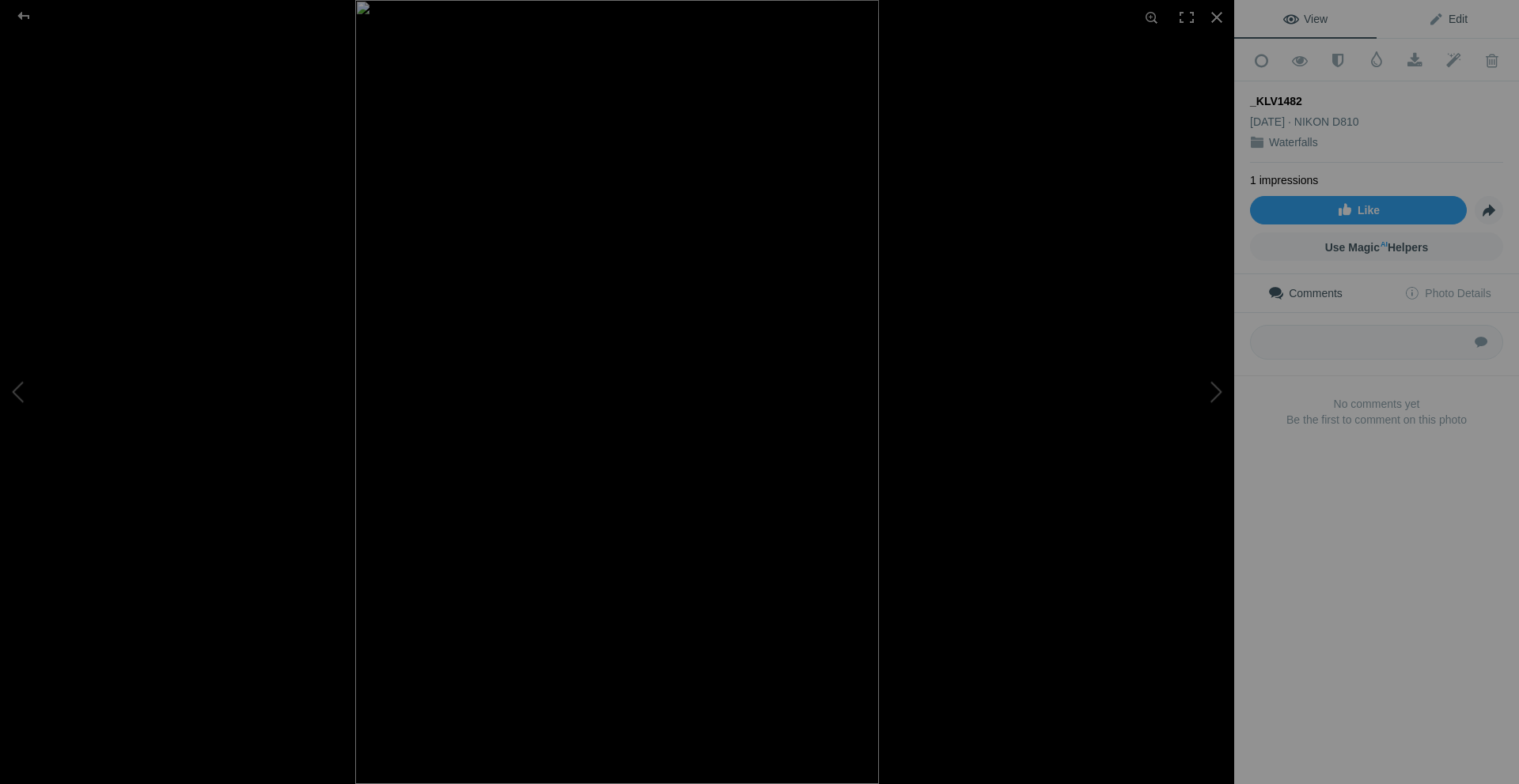
click at [1452, 17] on span "Edit" at bounding box center [1447, 19] width 40 height 13
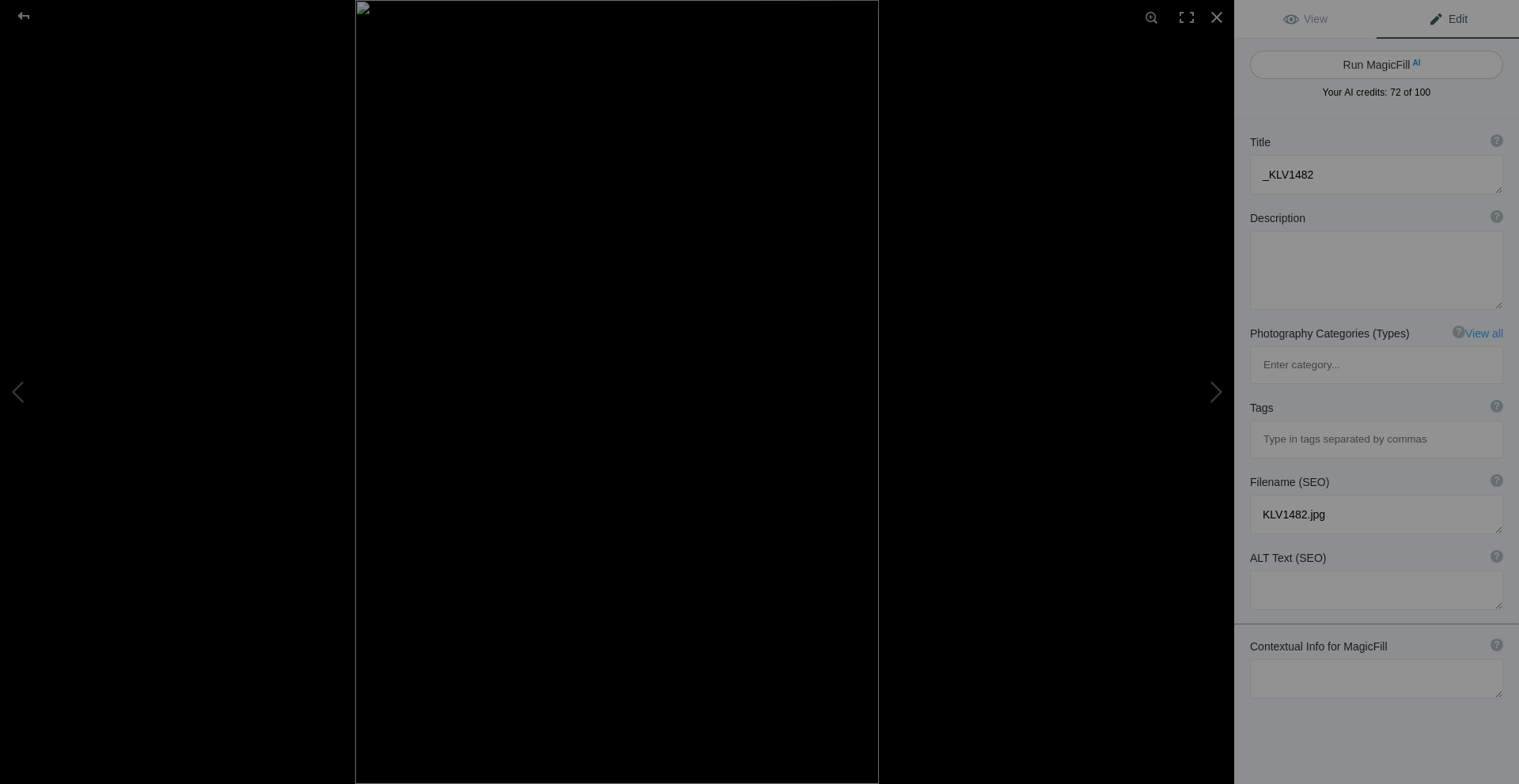
click at [1402, 64] on button "Run MagicFill AI" at bounding box center [1376, 65] width 253 height 29
type textarea "Serene Waterfall Cascading into Tranquil Pool"
type textarea "Discover the beauty of nature with this stunning image of a serene waterfall fl…"
type textarea "serene-waterfall-cascading-pool.jpg"
type textarea "A serene waterfall cascading over rocky terrain into a tranquil pool, surrounde…"
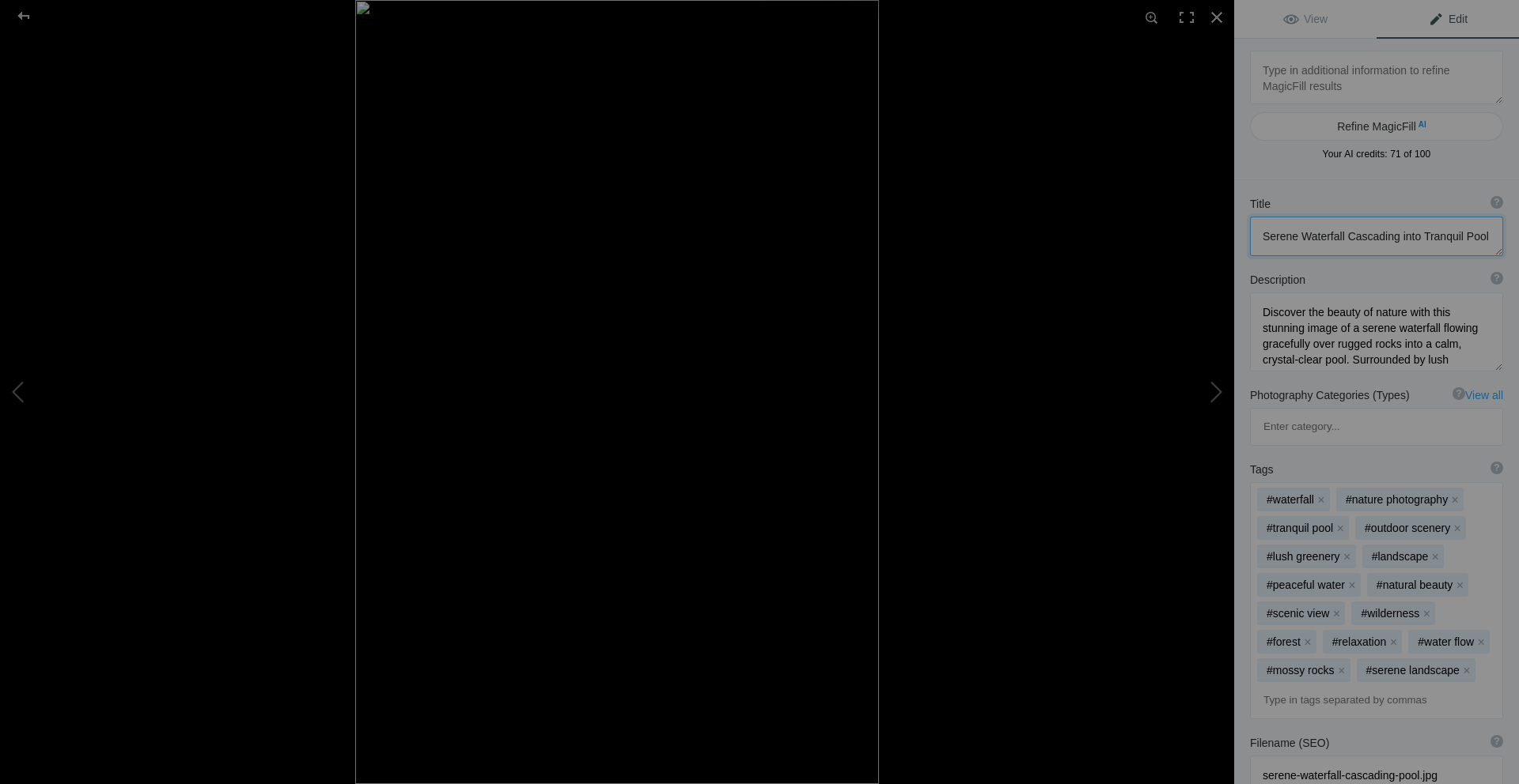
drag, startPoint x: 1393, startPoint y: 236, endPoint x: 1250, endPoint y: 236, distance: 143.0
click at [1250, 236] on textarea at bounding box center [1376, 236] width 253 height 40
type textarea "Cascade into Tranquil Pool"
click at [1401, 236] on textarea at bounding box center [1376, 236] width 253 height 40
drag, startPoint x: 1396, startPoint y: 234, endPoint x: 1255, endPoint y: 233, distance: 141.0
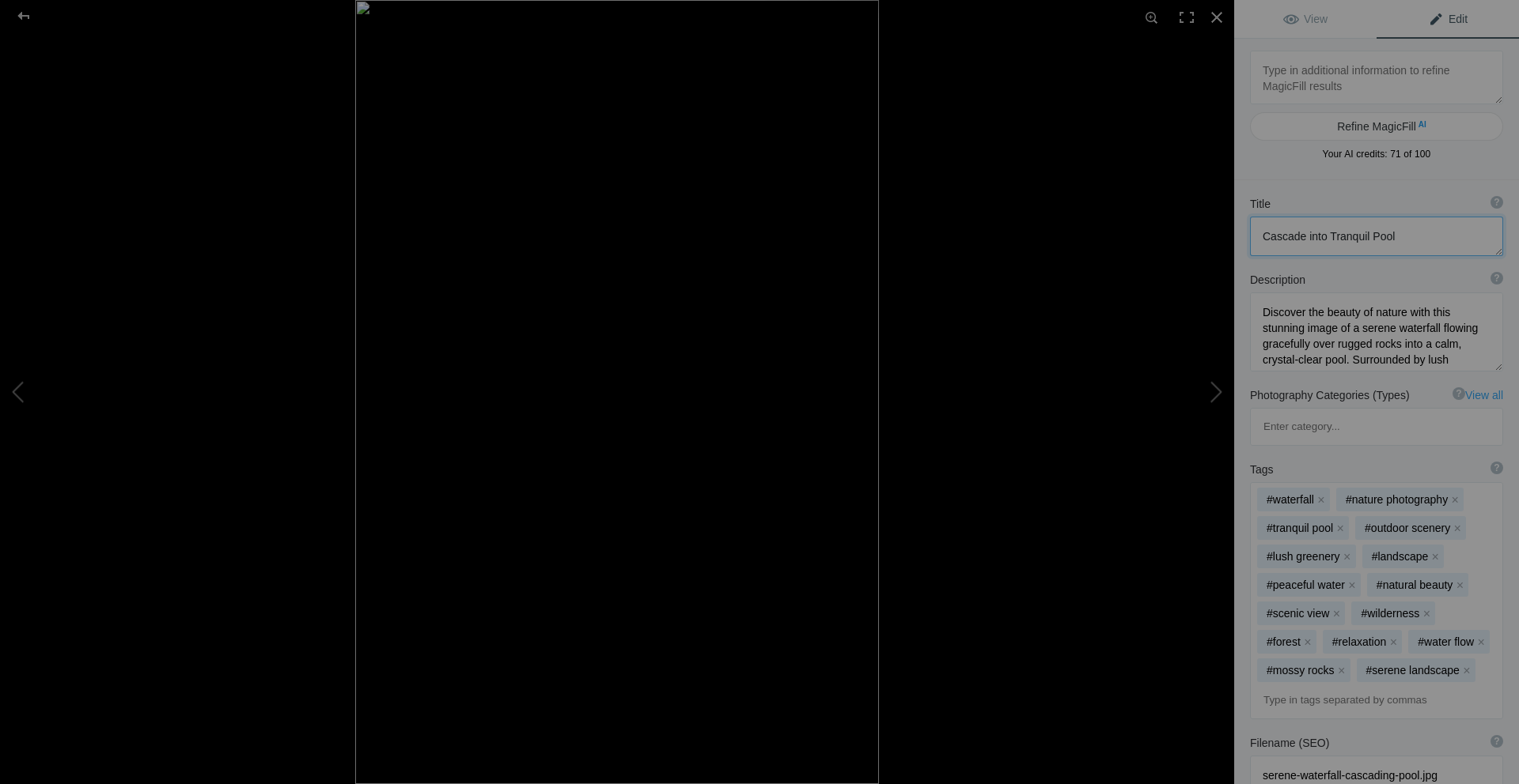
click at [1255, 233] on textarea at bounding box center [1376, 236] width 253 height 40
click at [22, 18] on div at bounding box center [23, 15] width 57 height 31
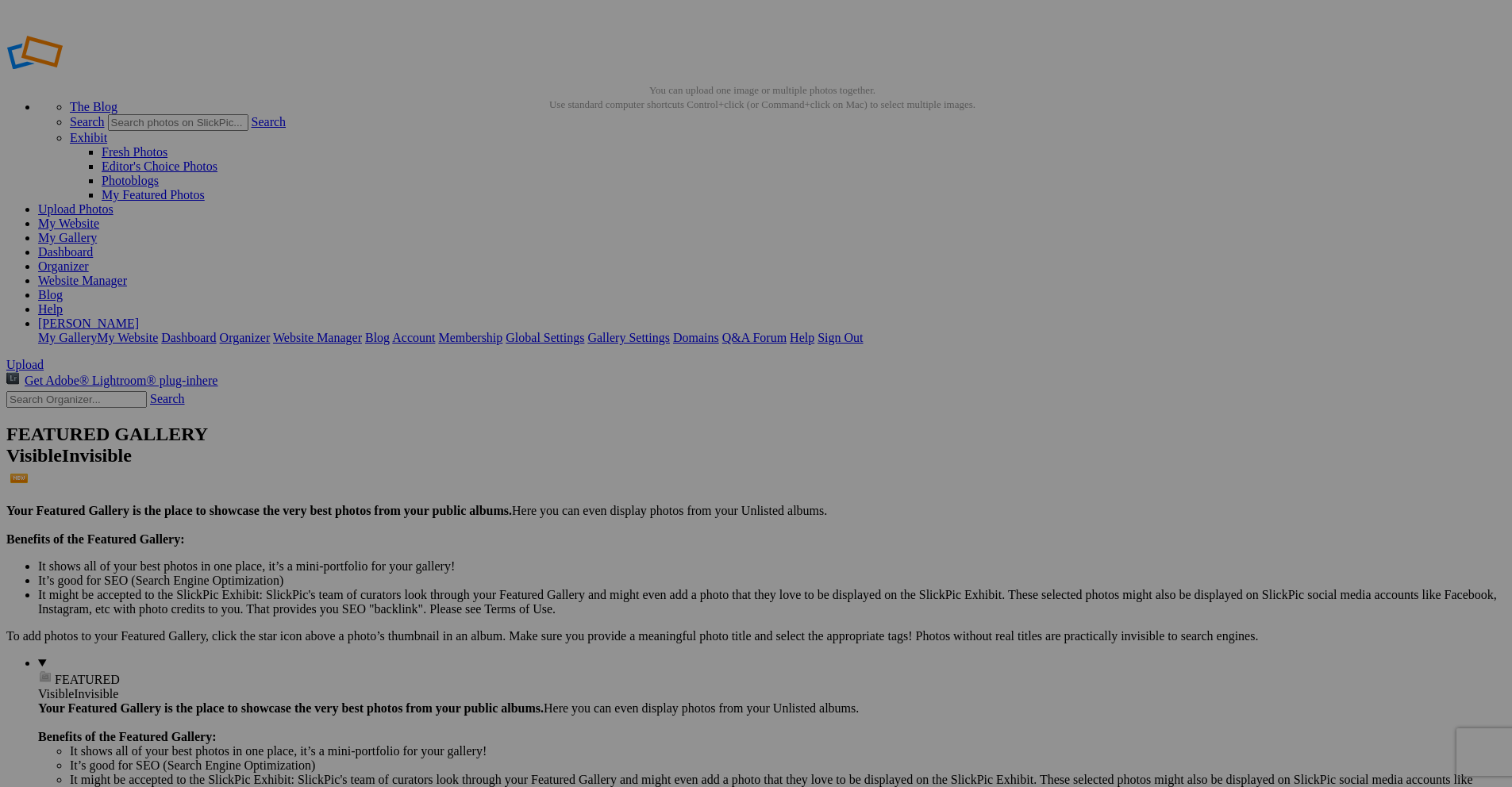
drag, startPoint x: 465, startPoint y: 310, endPoint x: 411, endPoint y: 309, distance: 54.0
paste input "Cascade into Tranquil Pool"
type input "Cascade into Tranquil Pool"
